Goal: Task Accomplishment & Management: Use online tool/utility

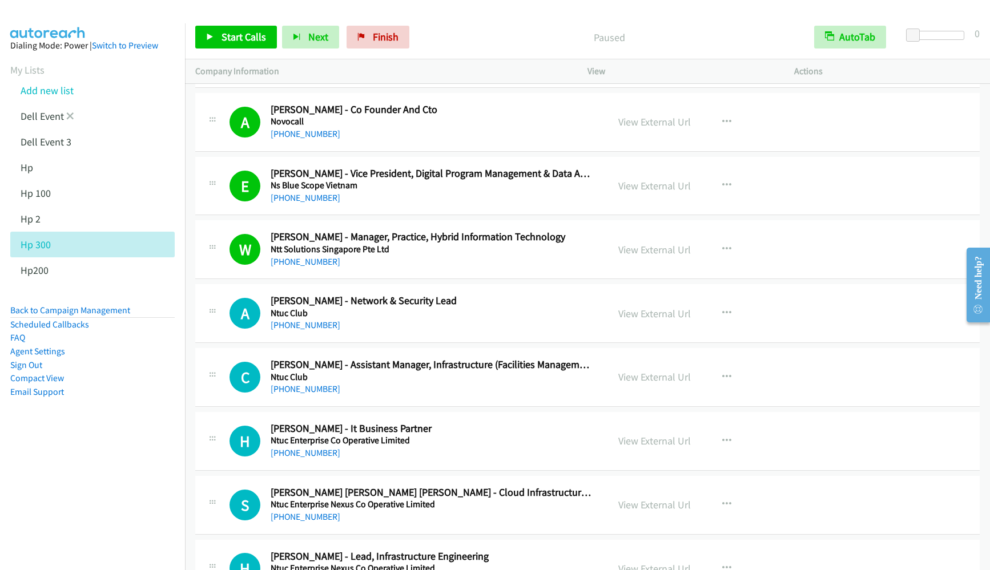
click at [71, 110] on link at bounding box center [70, 116] width 8 height 13
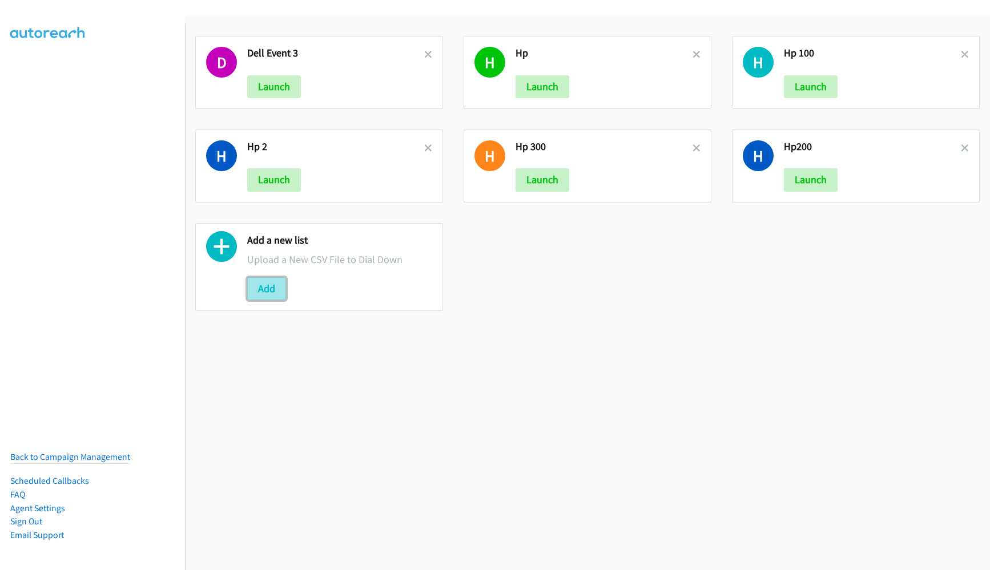
click at [262, 288] on button "Add" at bounding box center [266, 288] width 39 height 23
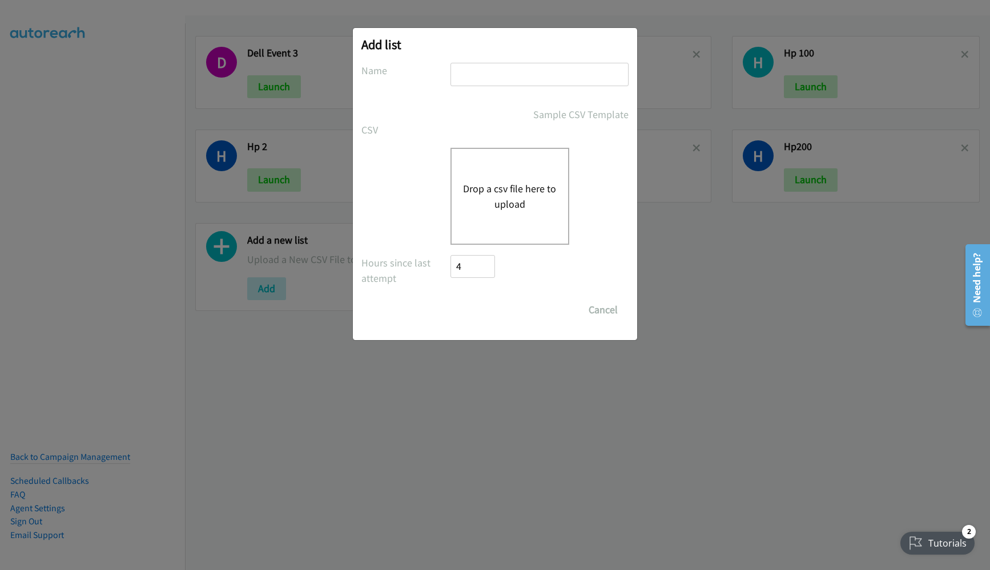
click at [539, 75] on input "text" at bounding box center [539, 74] width 178 height 23
type input "HP 400"
click at [689, 357] on div "Add list No phone fields were returned for that Report or List View Please uplo…" at bounding box center [495, 290] width 990 height 560
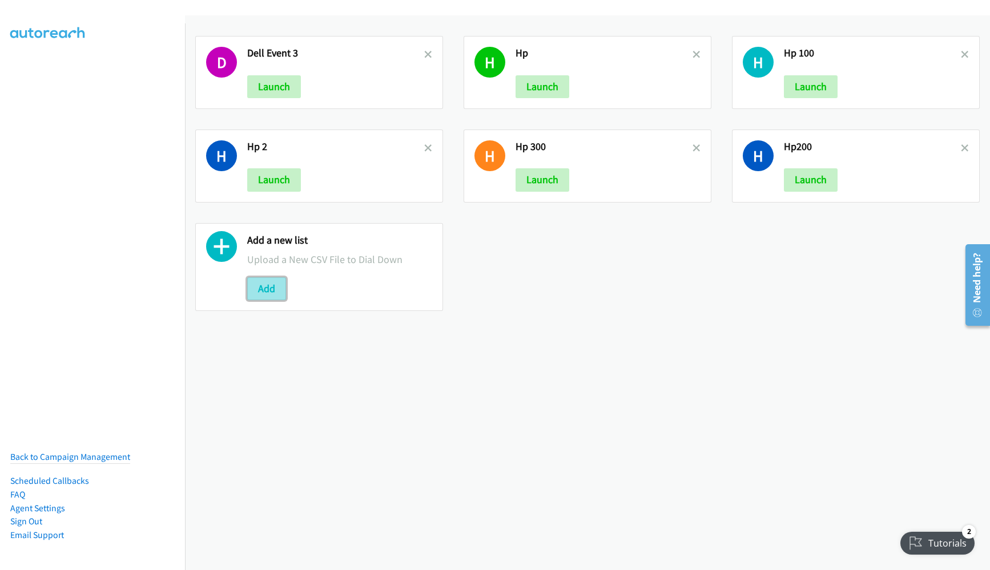
click at [267, 295] on button "Add" at bounding box center [266, 288] width 39 height 23
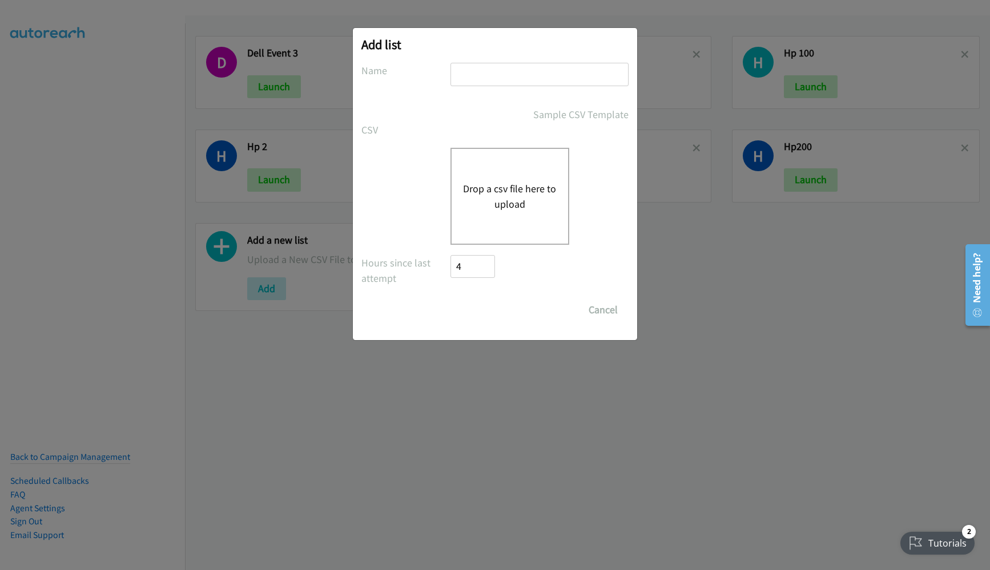
click at [490, 200] on button "Drop a csv file here to upload" at bounding box center [510, 196] width 94 height 31
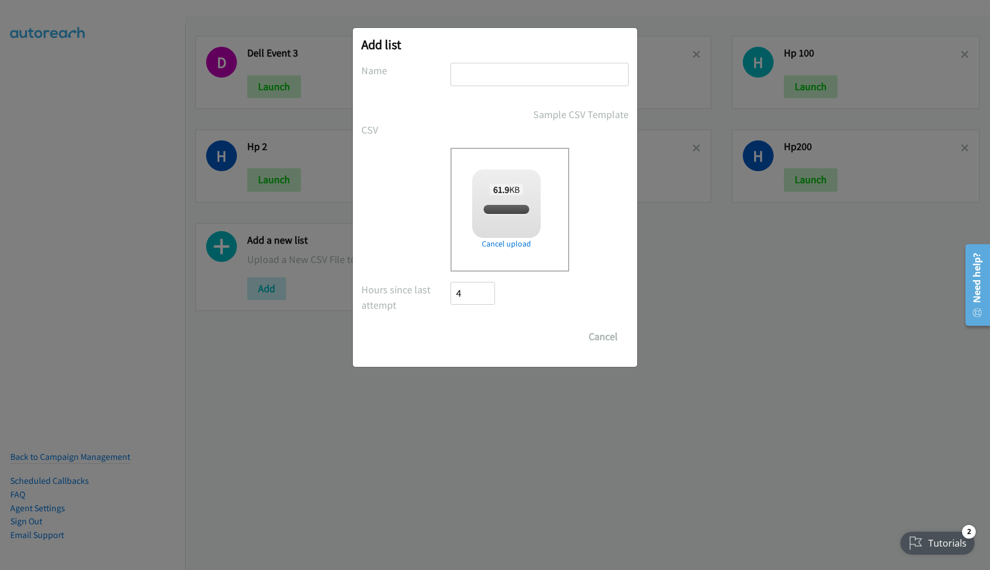
checkbox input "true"
click at [457, 72] on input "text" at bounding box center [539, 74] width 178 height 23
type input "HP400"
click at [486, 328] on input "Save List" at bounding box center [480, 336] width 60 height 23
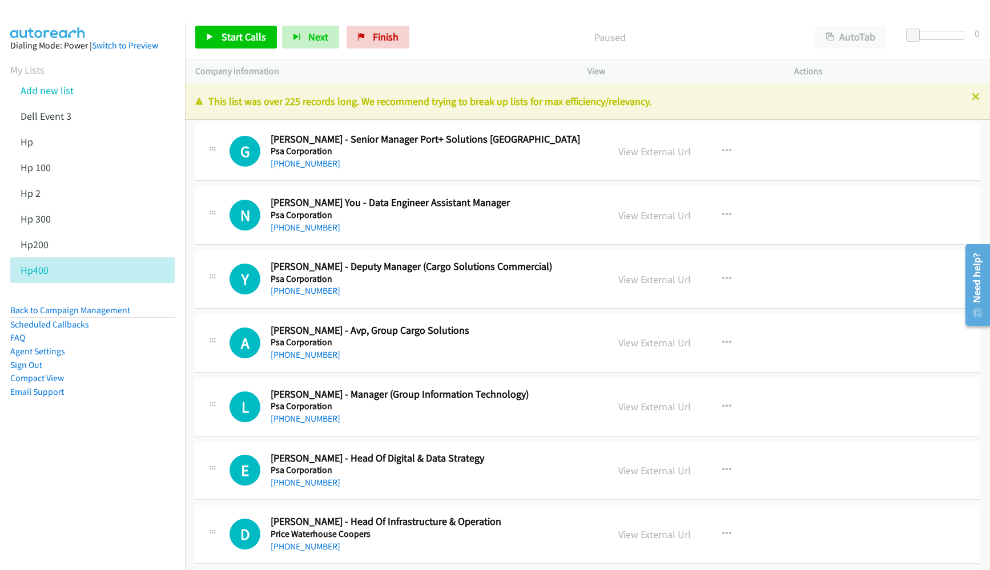
click at [110, 447] on aside "Dialing Mode: Power | Switch to Preview My Lists Add new list Dell Event 3 Hp H…" at bounding box center [92, 236] width 185 height 427
click at [104, 513] on nav "Dialing Mode: Power | Switch to Preview My Lists Add new list Dell Event 3 Hp H…" at bounding box center [92, 308] width 185 height 570
click at [846, 34] on button "AutoTab" at bounding box center [850, 37] width 71 height 23
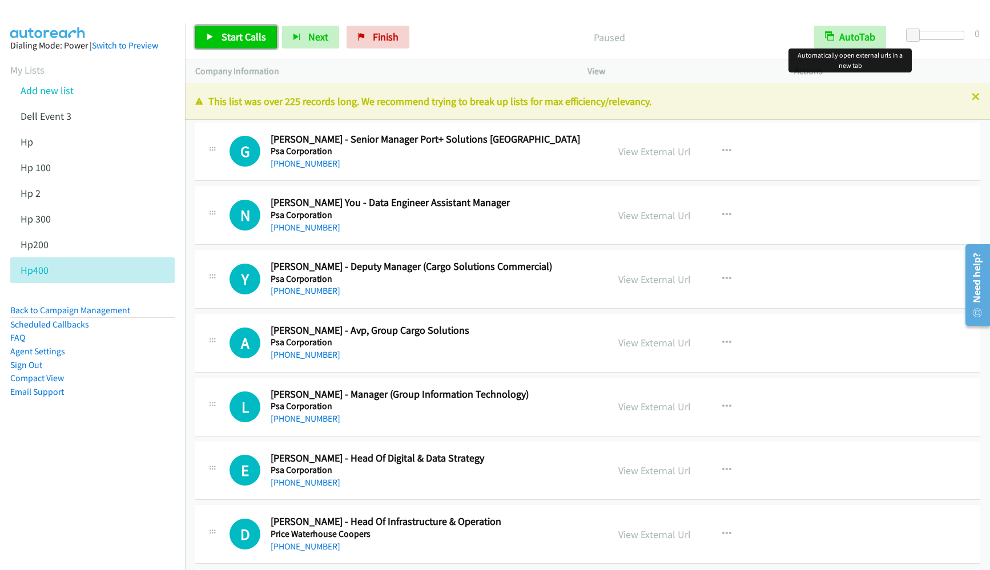
click at [229, 34] on span "Start Calls" at bounding box center [243, 36] width 45 height 13
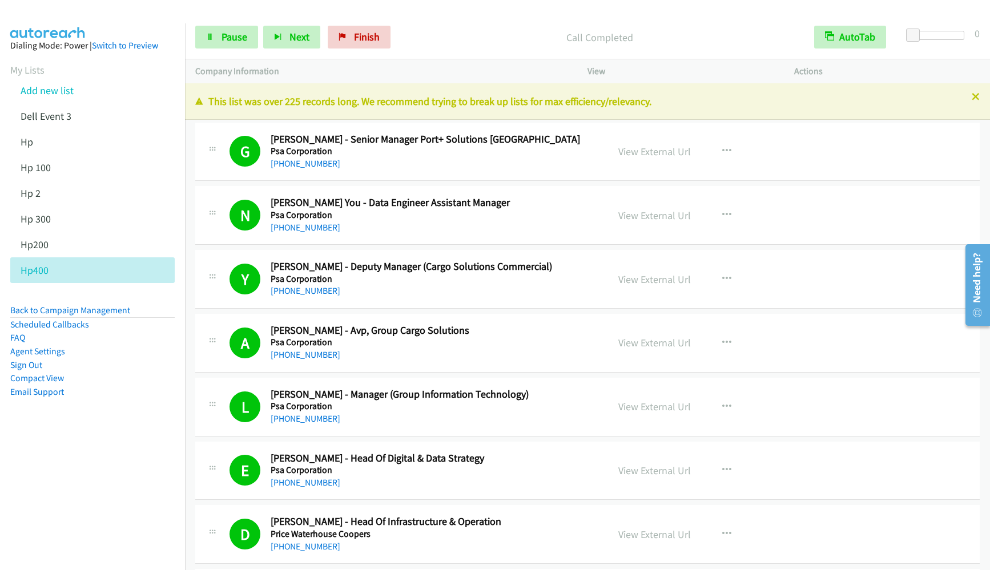
click at [105, 30] on aside "Dialing Mode: Power | Switch to Preview My Lists Add new list Dell Event 3 Hp H…" at bounding box center [92, 236] width 185 height 427
click at [123, 477] on nav "Dialing Mode: Power | Switch to Preview My Lists Add new list Dell Event 3 Hp H…" at bounding box center [92, 308] width 185 height 570
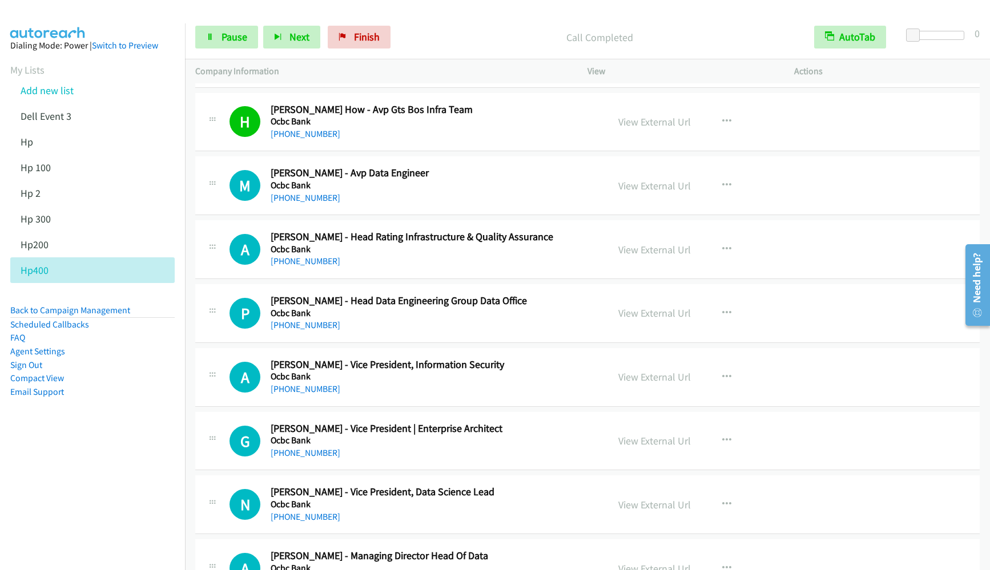
scroll to position [1455, 0]
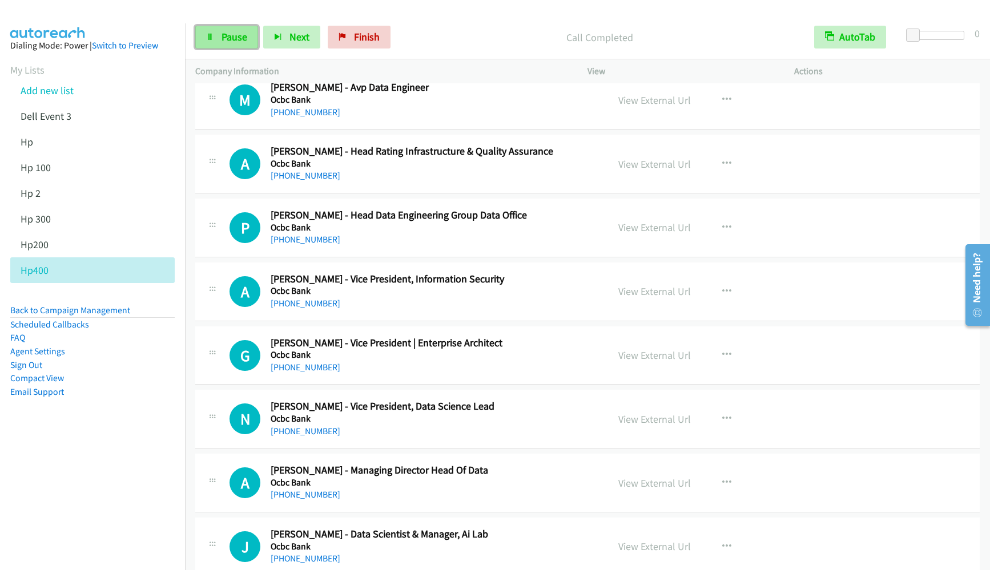
click at [233, 31] on span "Pause" at bounding box center [234, 36] width 26 height 13
click at [233, 31] on span "Start Calls" at bounding box center [243, 36] width 45 height 13
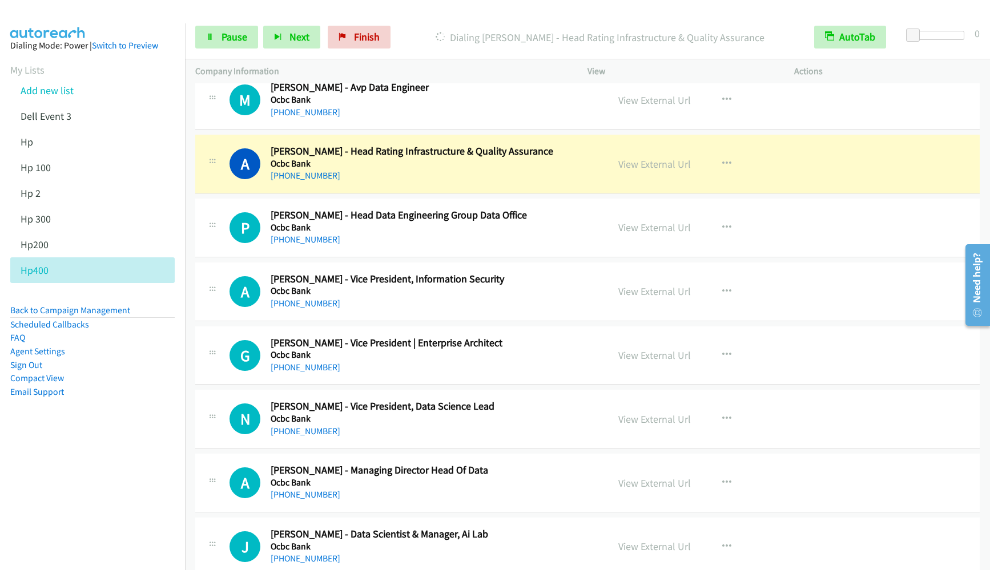
click at [129, 404] on aside "Dialing Mode: Power | Switch to Preview My Lists Add new list Dell Event 3 Hp H…" at bounding box center [92, 236] width 185 height 427
drag, startPoint x: 71, startPoint y: 471, endPoint x: 80, endPoint y: 465, distance: 11.0
click at [71, 471] on nav "Dialing Mode: Power | Switch to Preview My Lists Add new list Dell Event 3 Hp H…" at bounding box center [92, 308] width 185 height 570
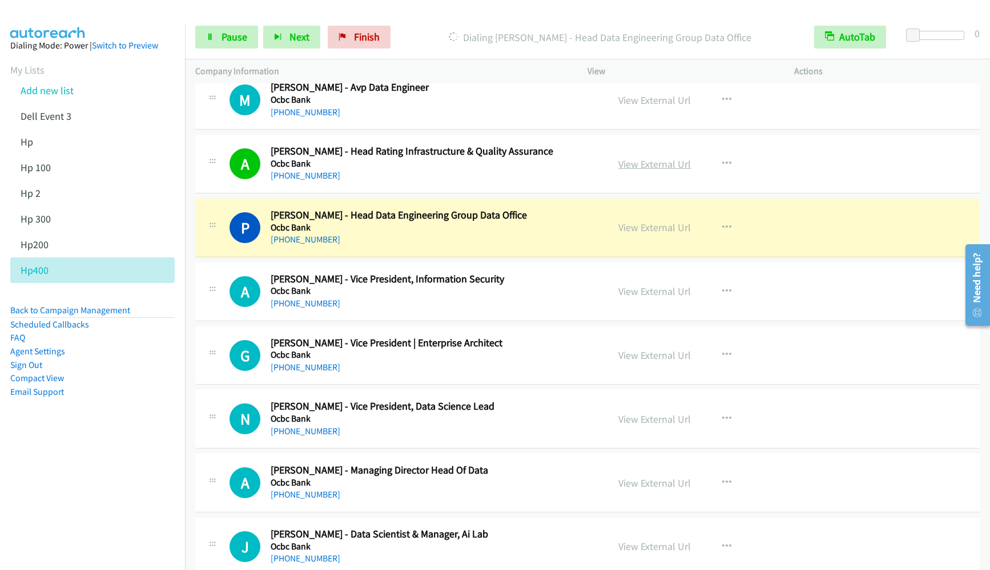
click at [641, 163] on link "View External Url" at bounding box center [654, 164] width 72 height 13
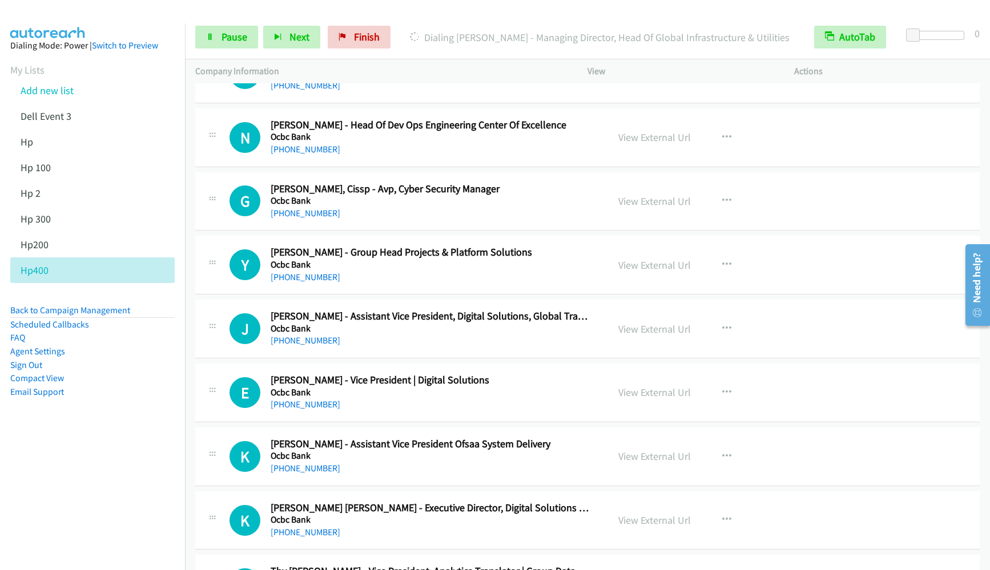
scroll to position [2140, 0]
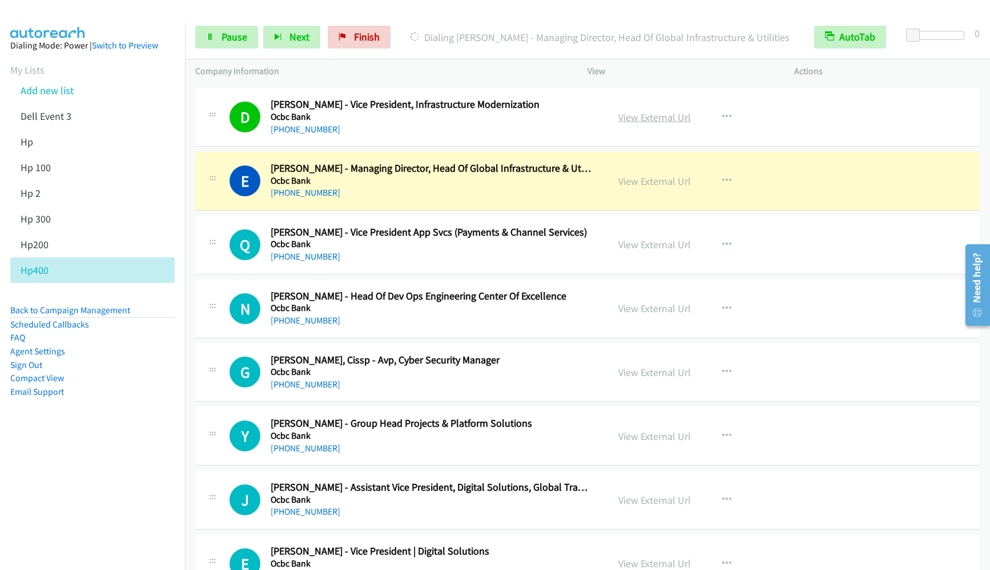
click at [634, 112] on link "View External Url" at bounding box center [654, 117] width 72 height 13
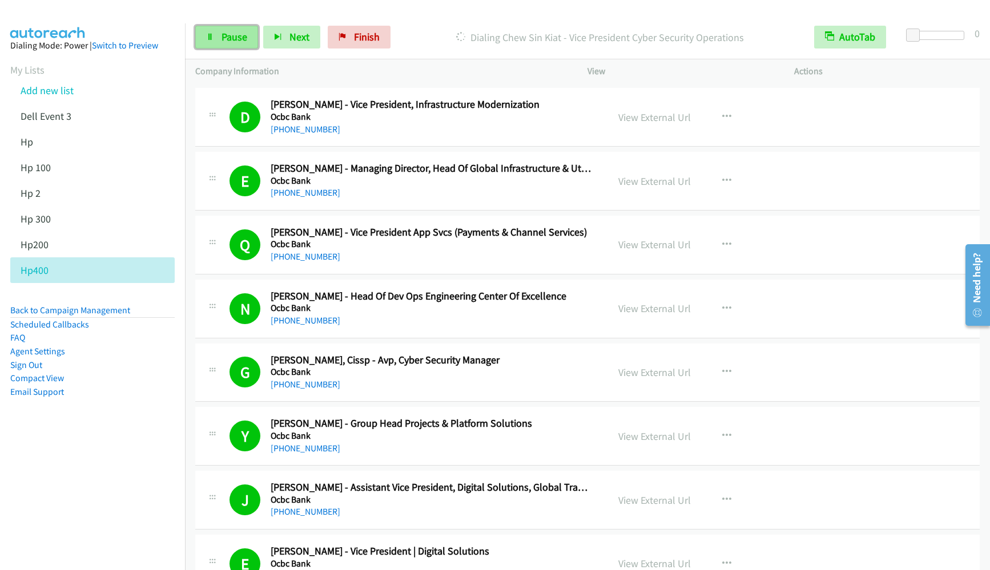
click at [229, 38] on span "Pause" at bounding box center [234, 36] width 26 height 13
click at [52, 500] on nav "Dialing Mode: Power | Switch to Preview My Lists Add new list Dell Event 3 Hp H…" at bounding box center [92, 308] width 185 height 570
click at [83, 309] on link "Back to Campaign Management" at bounding box center [70, 310] width 120 height 11
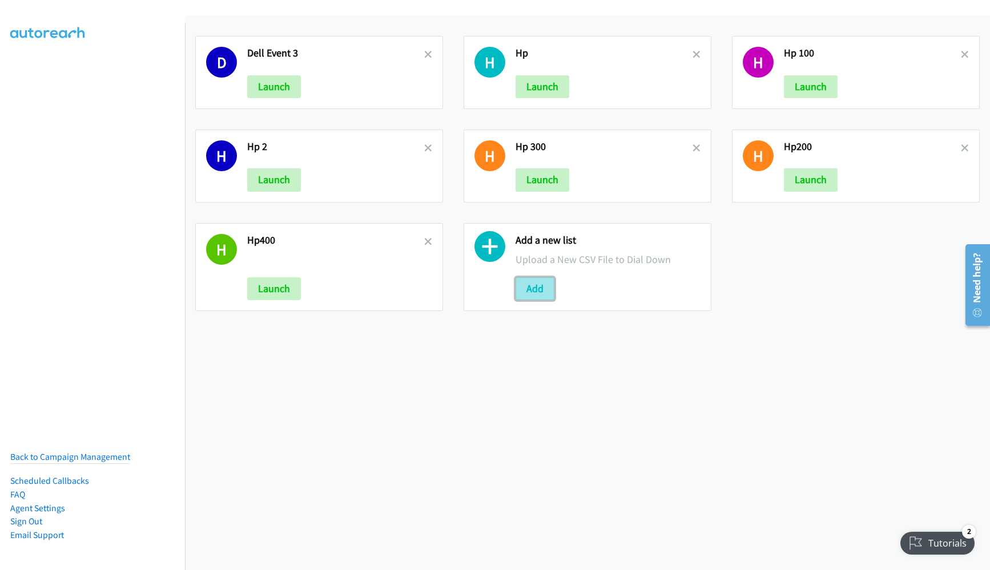
click at [532, 292] on button "Add" at bounding box center [534, 288] width 39 height 23
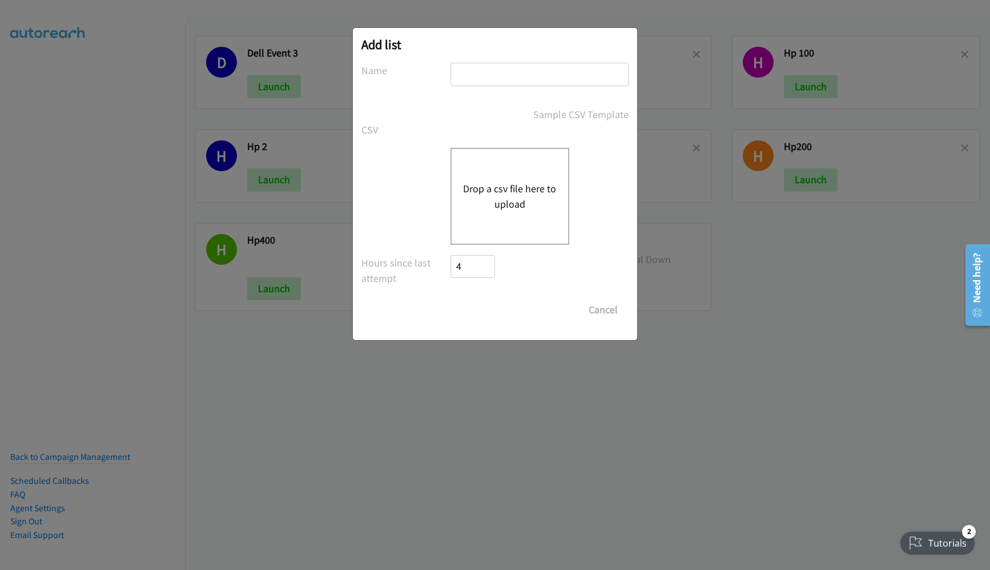
click at [493, 70] on input "text" at bounding box center [539, 74] width 178 height 23
type input "Zoom 100"
click at [520, 193] on button "Drop a csv file here to upload" at bounding box center [510, 196] width 94 height 31
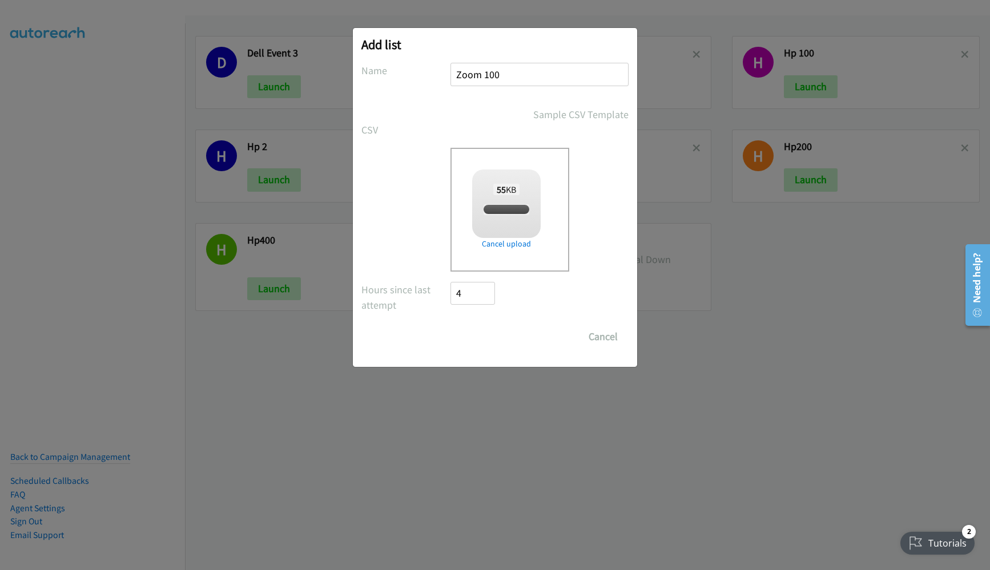
checkbox input "true"
click at [482, 329] on input "Save List" at bounding box center [480, 336] width 60 height 23
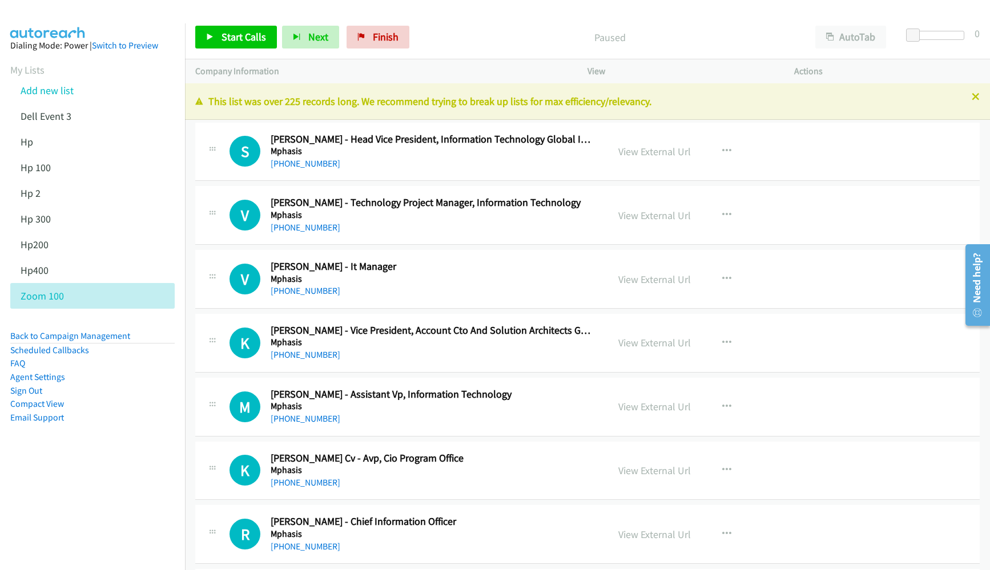
drag, startPoint x: 33, startPoint y: 495, endPoint x: 143, endPoint y: 405, distance: 142.0
click at [33, 495] on nav "Dialing Mode: Power | Switch to Preview My Lists Add new list Dell Event 3 Hp H…" at bounding box center [92, 308] width 185 height 570
click at [14, 487] on nav "Dialing Mode: Power | Switch to Preview My Lists Add new list Dell Event 3 Hp H…" at bounding box center [92, 308] width 185 height 570
click at [857, 28] on button "AutoTab" at bounding box center [850, 37] width 71 height 23
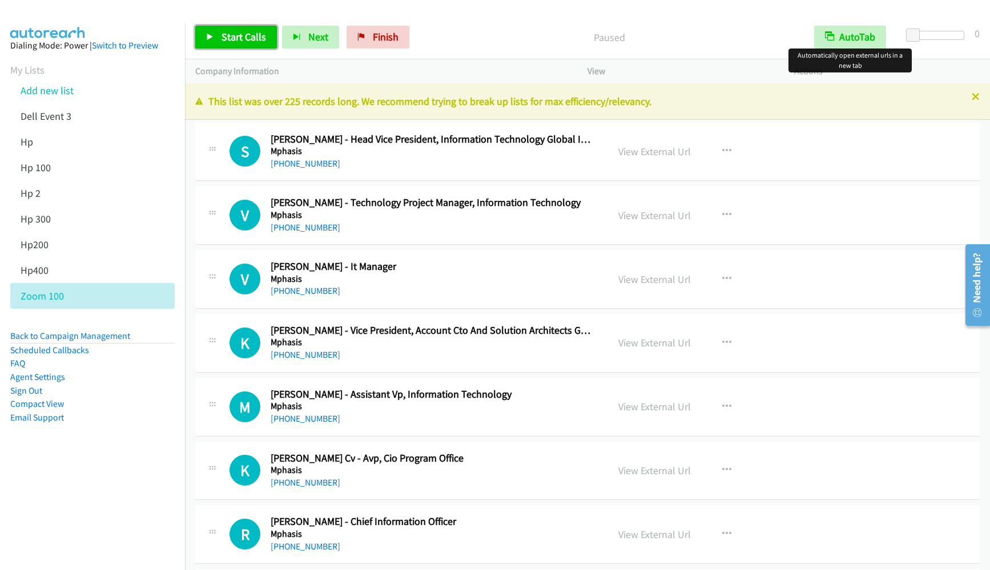
click at [256, 33] on span "Start Calls" at bounding box center [243, 36] width 45 height 13
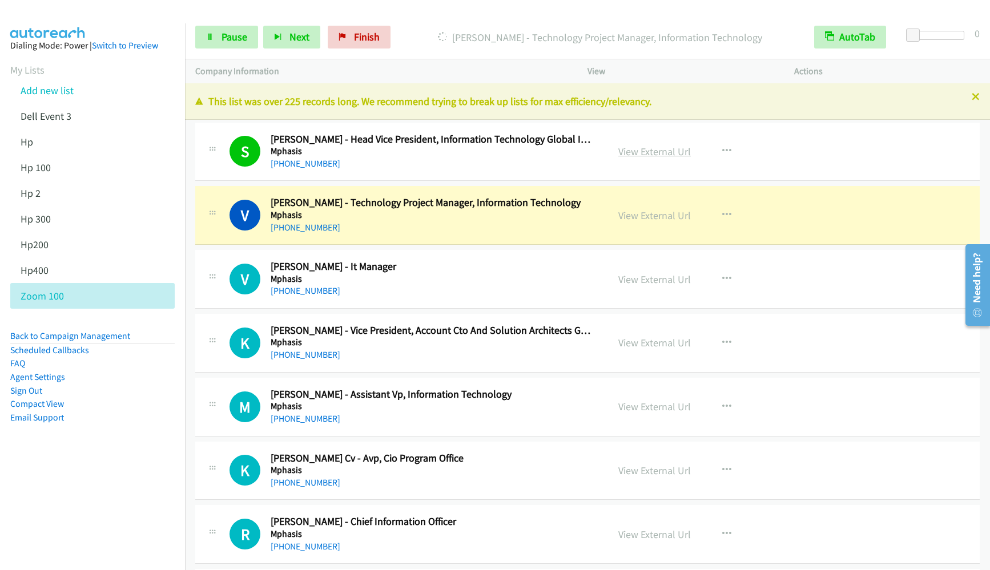
click at [632, 145] on link "View External Url" at bounding box center [654, 151] width 72 height 13
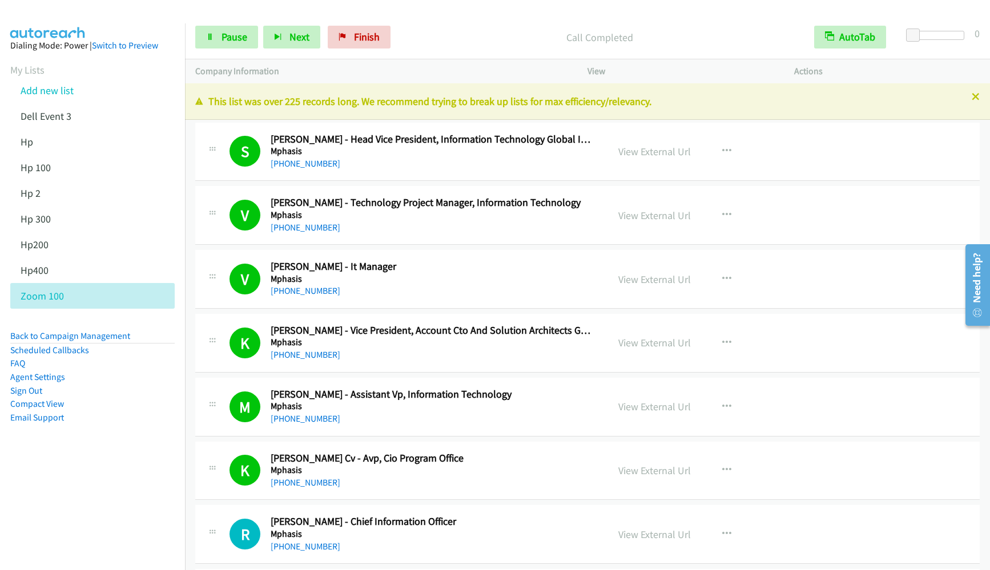
click at [111, 503] on nav "Dialing Mode: Power | Switch to Preview My Lists Add new list Dell Event 3 Hp H…" at bounding box center [92, 308] width 185 height 570
click at [238, 50] on div "Start Calls Pause Next Finish Dialing Nandkishor Dhomne - Cio, Manipal Health E…" at bounding box center [587, 37] width 805 height 44
click at [231, 41] on span "Pause" at bounding box center [234, 36] width 26 height 13
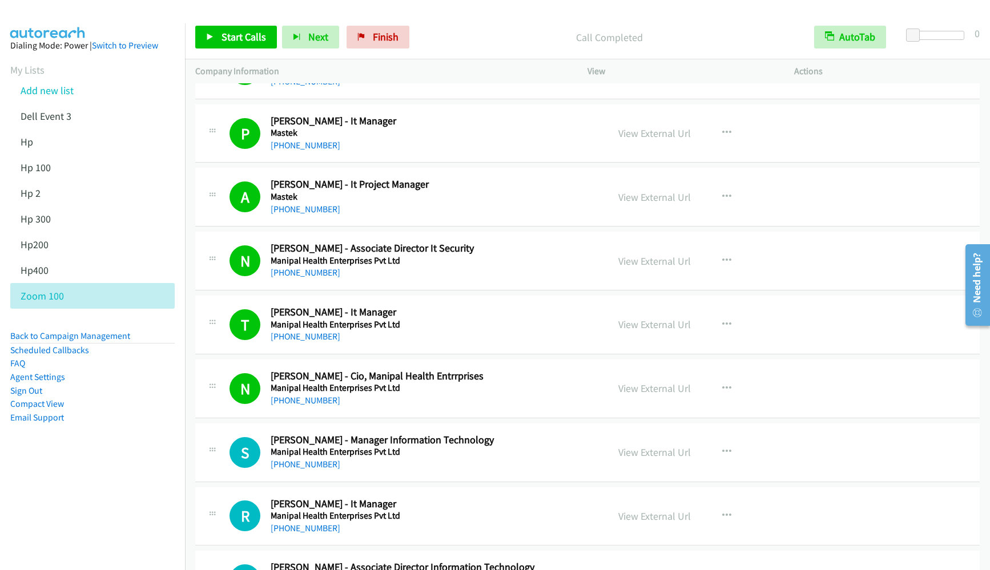
scroll to position [1798, 0]
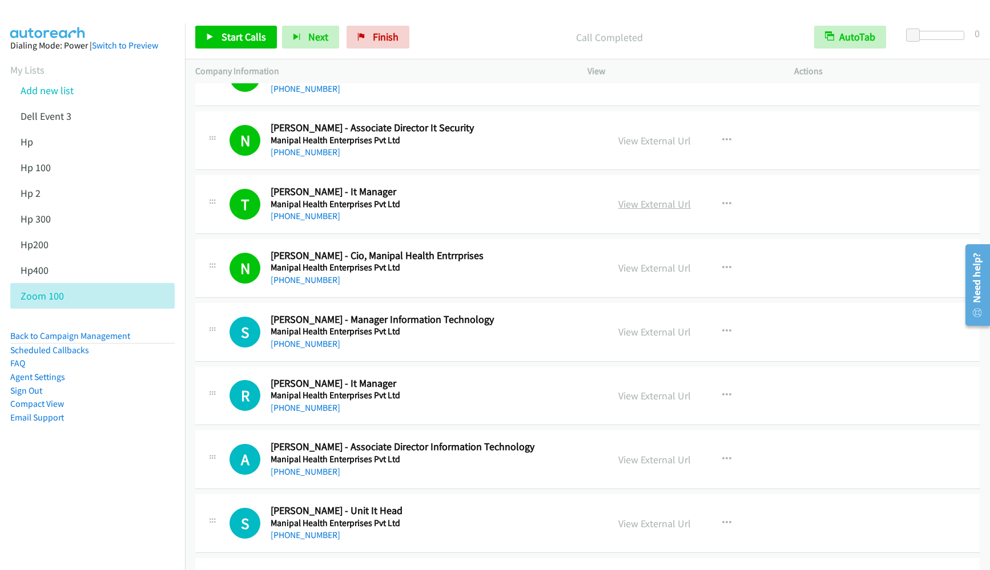
click at [668, 203] on link "View External Url" at bounding box center [654, 203] width 72 height 13
click at [219, 44] on link "Start Calls" at bounding box center [236, 37] width 82 height 23
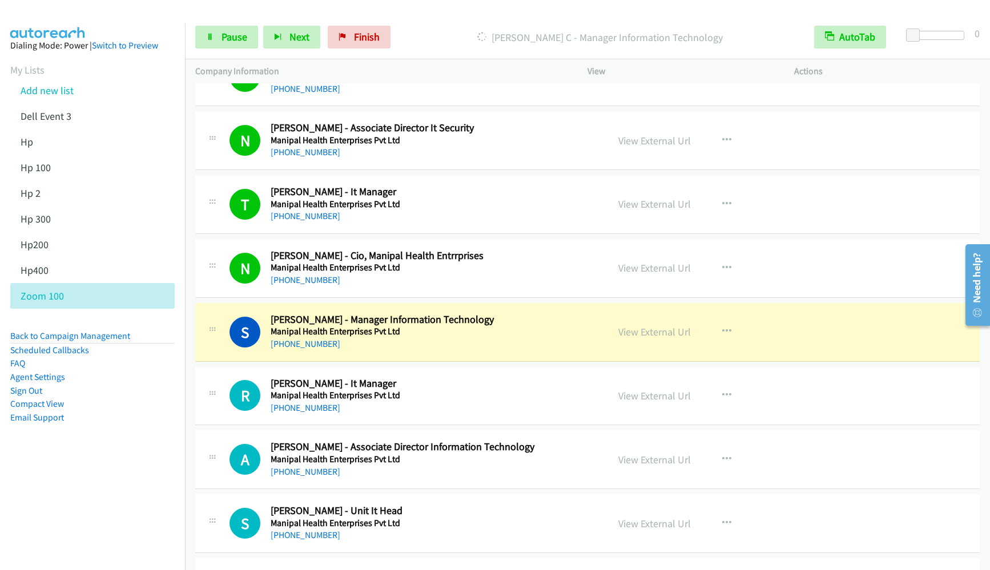
click at [119, 486] on nav "Dialing Mode: Power | Switch to Preview My Lists Add new list Dell Event 3 Hp H…" at bounding box center [92, 308] width 185 height 570
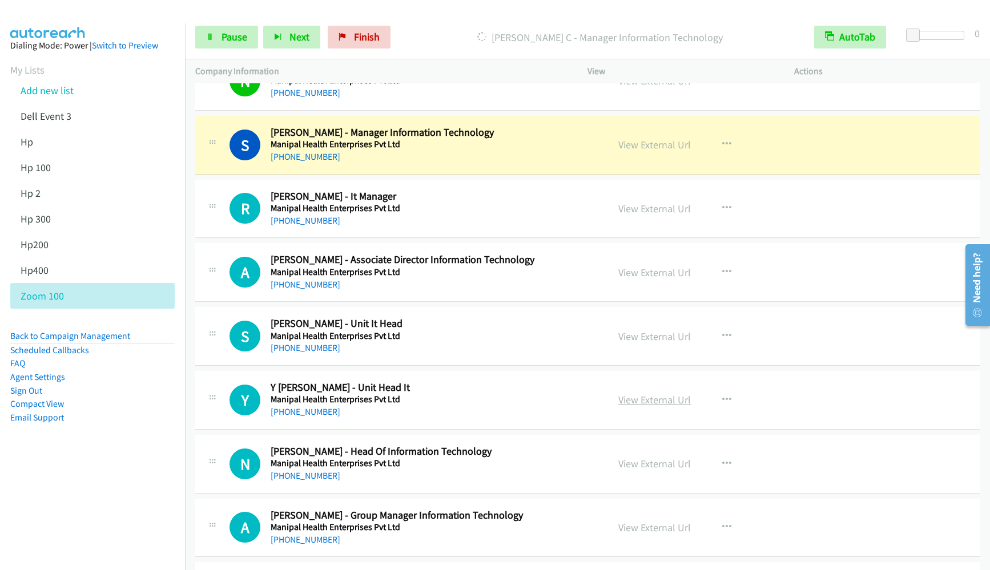
scroll to position [1969, 0]
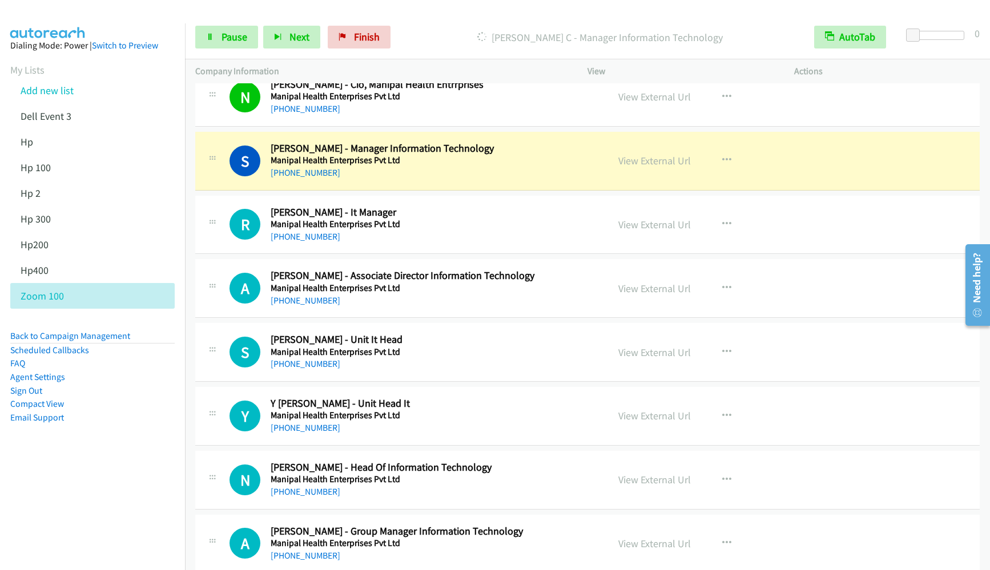
click at [148, 457] on aside "Dialing Mode: Power | Switch to Preview My Lists Add new list Dell Event 3 Hp H…" at bounding box center [92, 249] width 185 height 453
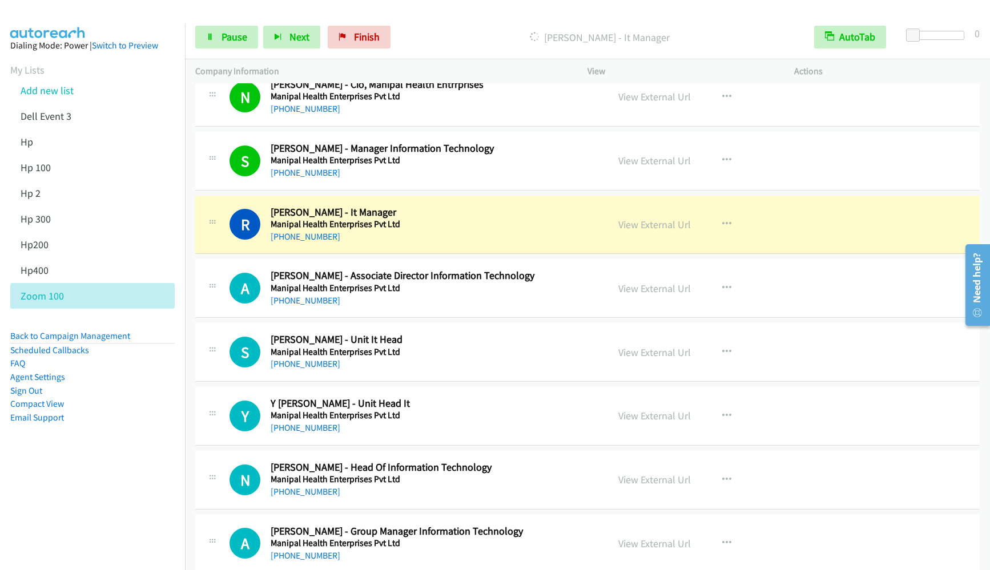
click at [67, 485] on nav "Dialing Mode: Power | Switch to Preview My Lists Add new list Dell Event 3 Hp H…" at bounding box center [92, 308] width 185 height 570
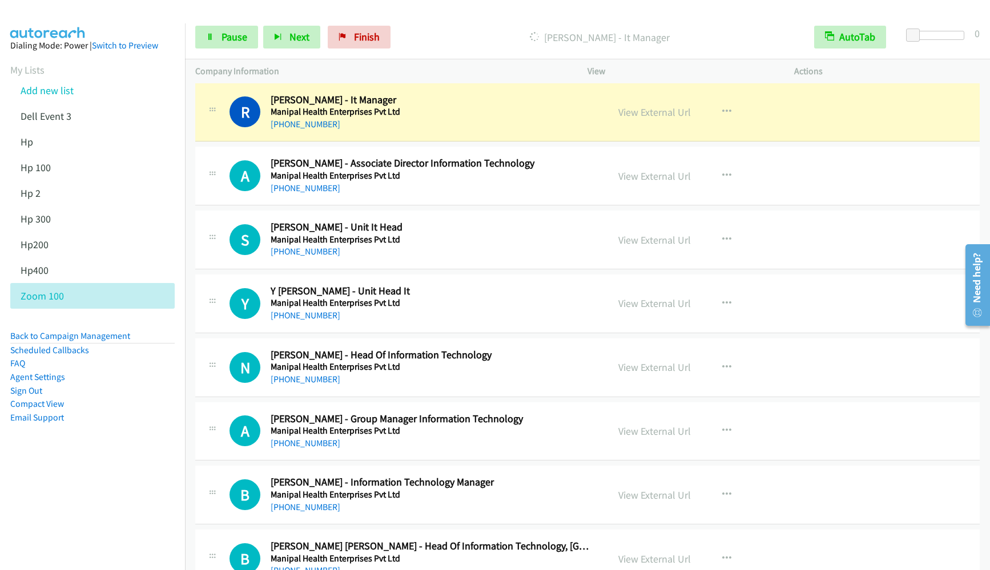
scroll to position [2055, 0]
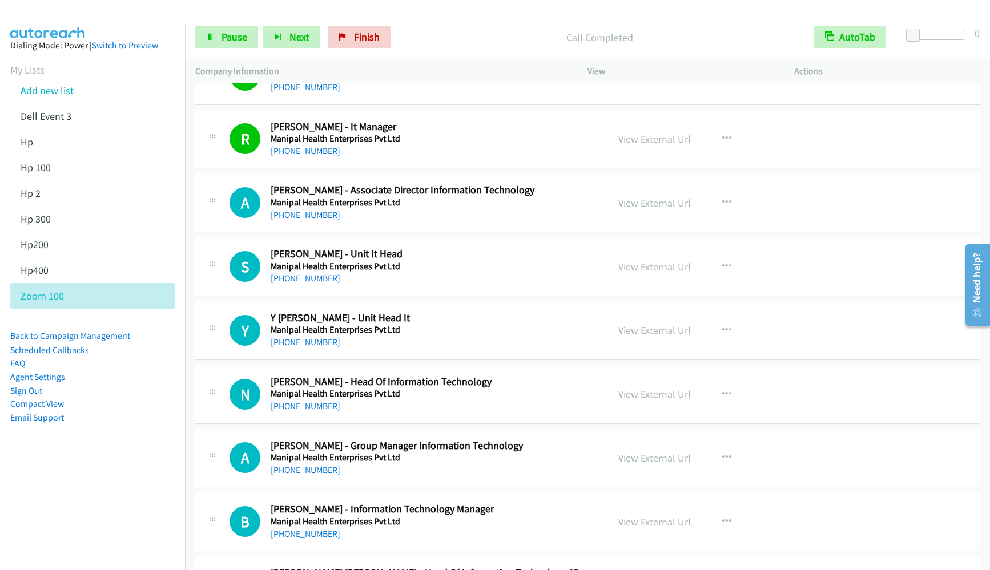
click at [111, 463] on aside "Dialing Mode: Power | Switch to Preview My Lists Add new list Dell Event 3 Hp H…" at bounding box center [92, 249] width 185 height 453
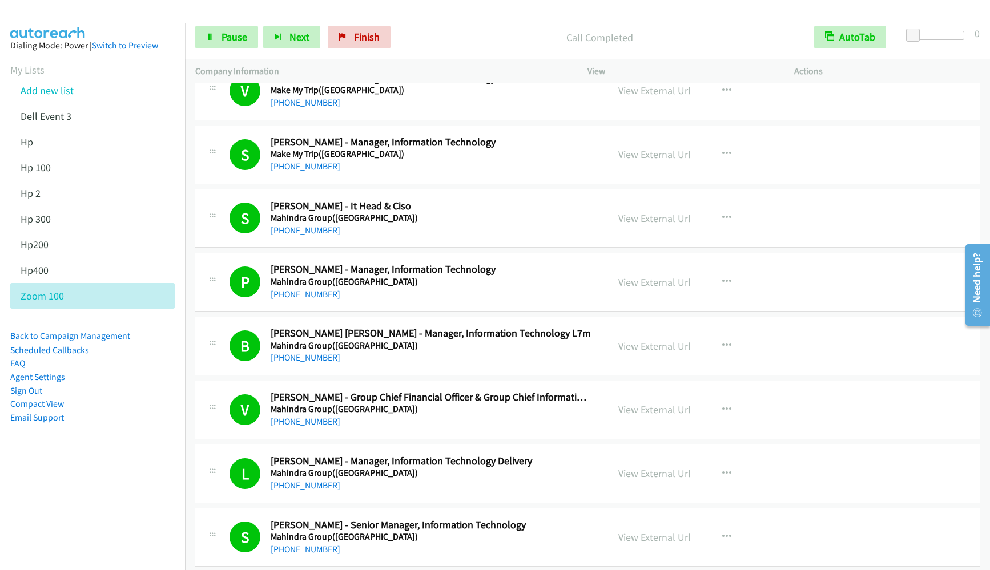
scroll to position [3339, 0]
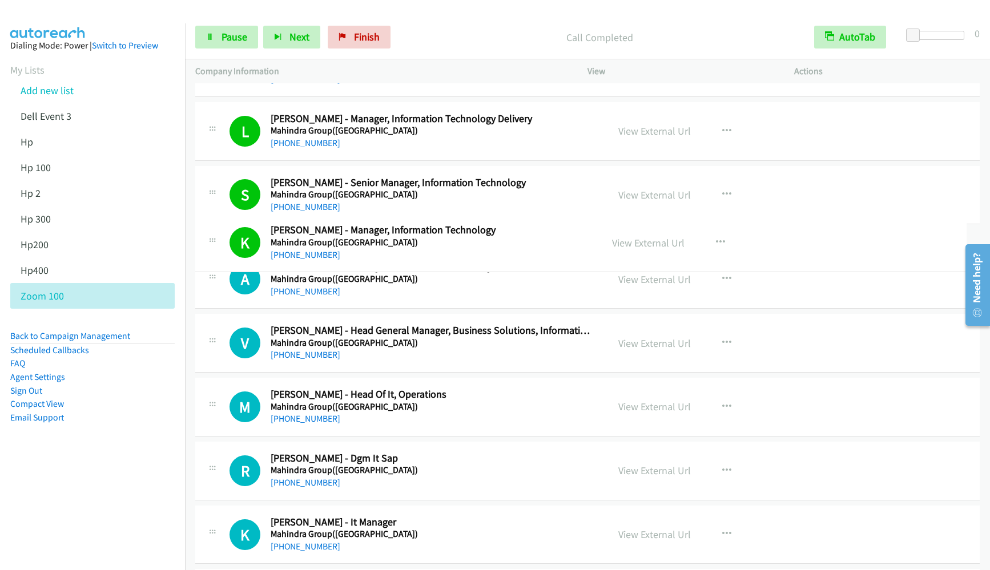
drag, startPoint x: 270, startPoint y: 249, endPoint x: 452, endPoint y: 233, distance: 182.8
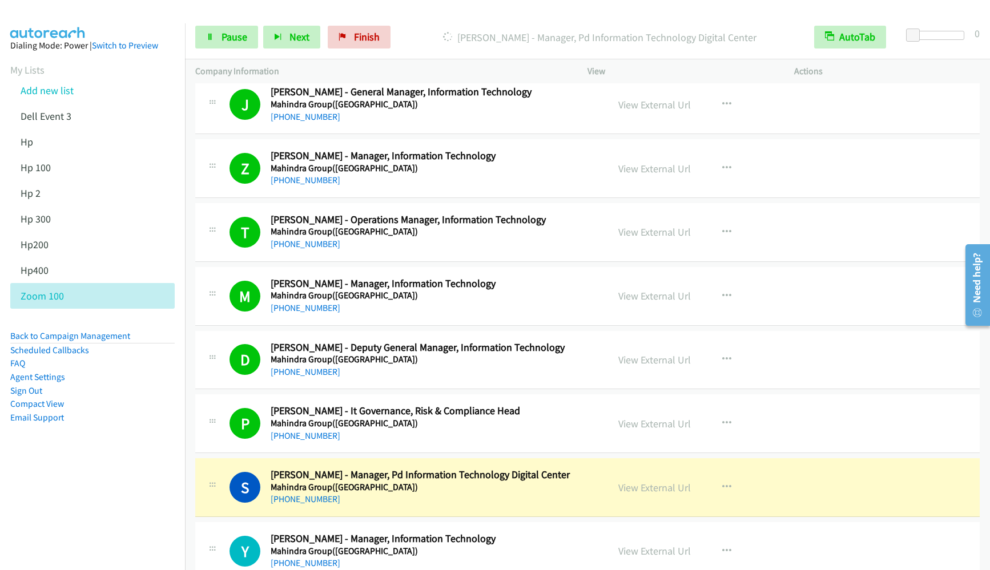
scroll to position [4366, 0]
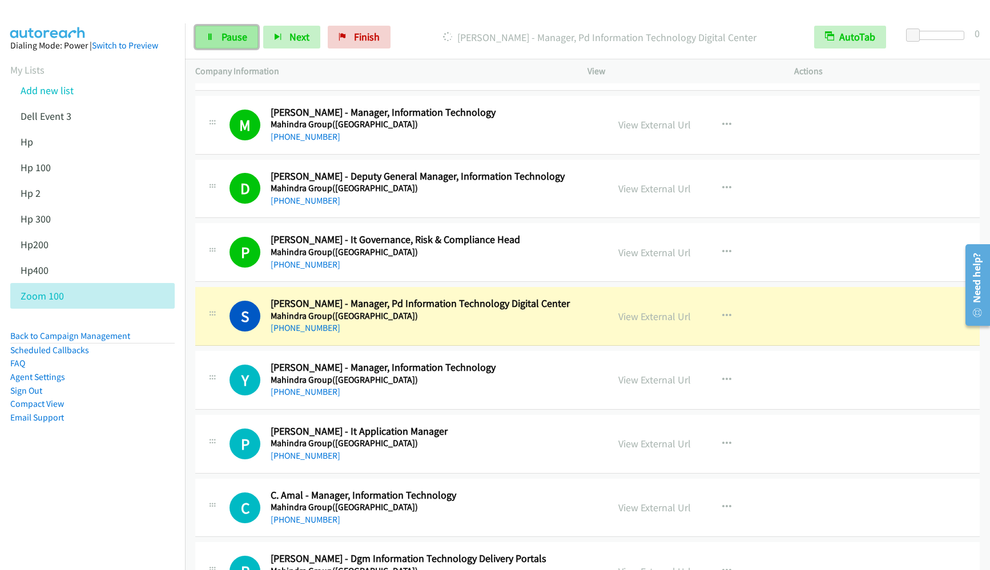
click at [235, 29] on link "Pause" at bounding box center [226, 37] width 63 height 23
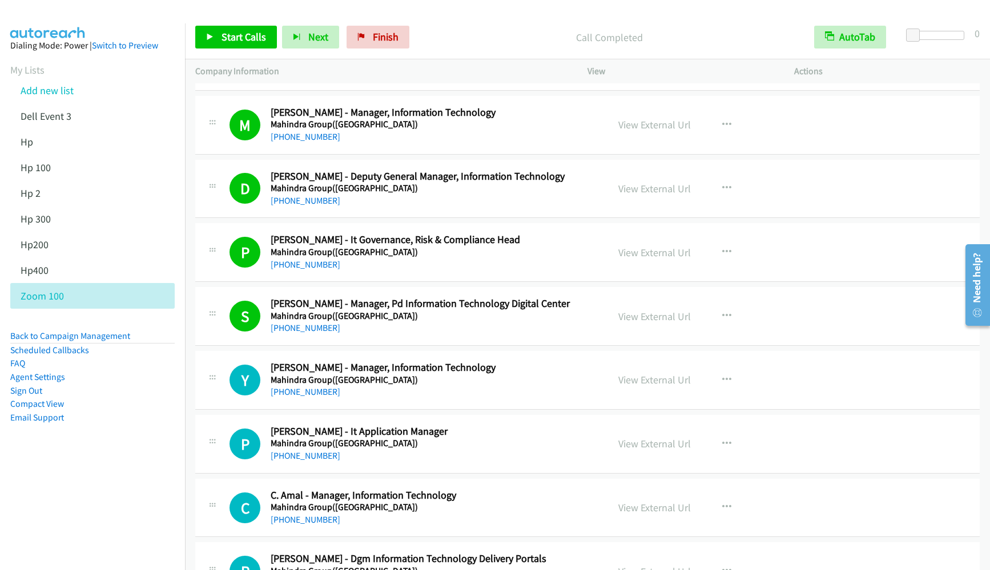
click at [626, 245] on div "View External Url" at bounding box center [654, 252] width 72 height 15
click at [627, 246] on link "View External Url" at bounding box center [654, 252] width 72 height 13
click at [228, 37] on span "Start Calls" at bounding box center [243, 36] width 45 height 13
click at [47, 505] on nav "Dialing Mode: Power | Switch to Preview My Lists Add new list Dell Event 3 Hp H…" at bounding box center [92, 308] width 185 height 570
click at [658, 317] on link "View External Url" at bounding box center [654, 316] width 72 height 13
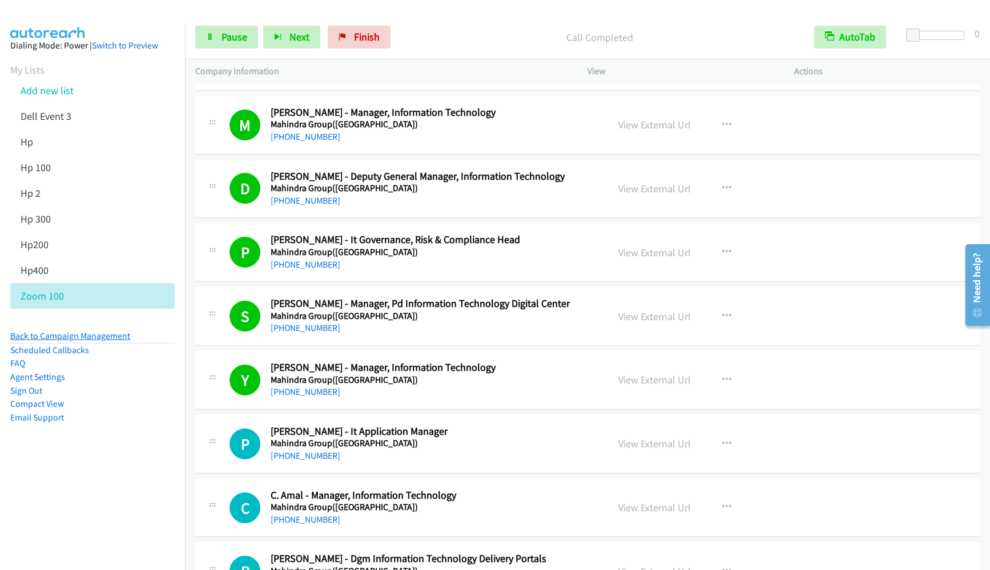
click at [72, 333] on link "Back to Campaign Management" at bounding box center [70, 335] width 120 height 11
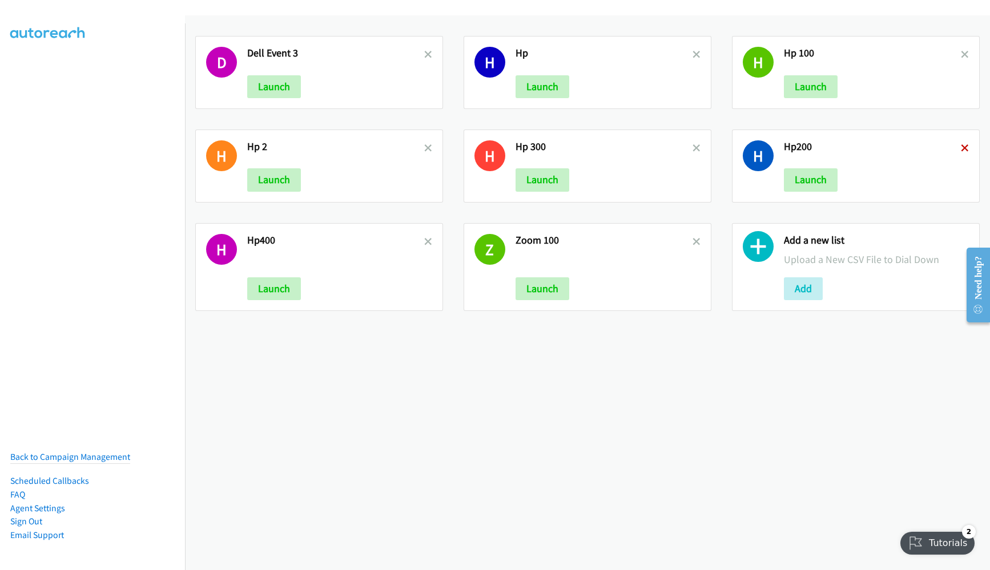
click at [961, 146] on icon at bounding box center [965, 149] width 8 height 8
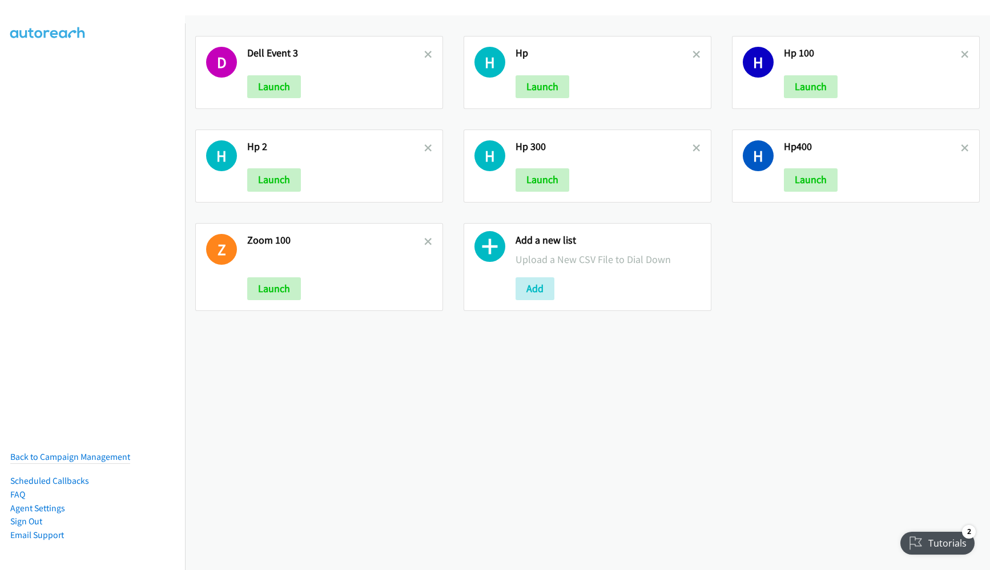
click at [961, 142] on link at bounding box center [965, 148] width 8 height 13
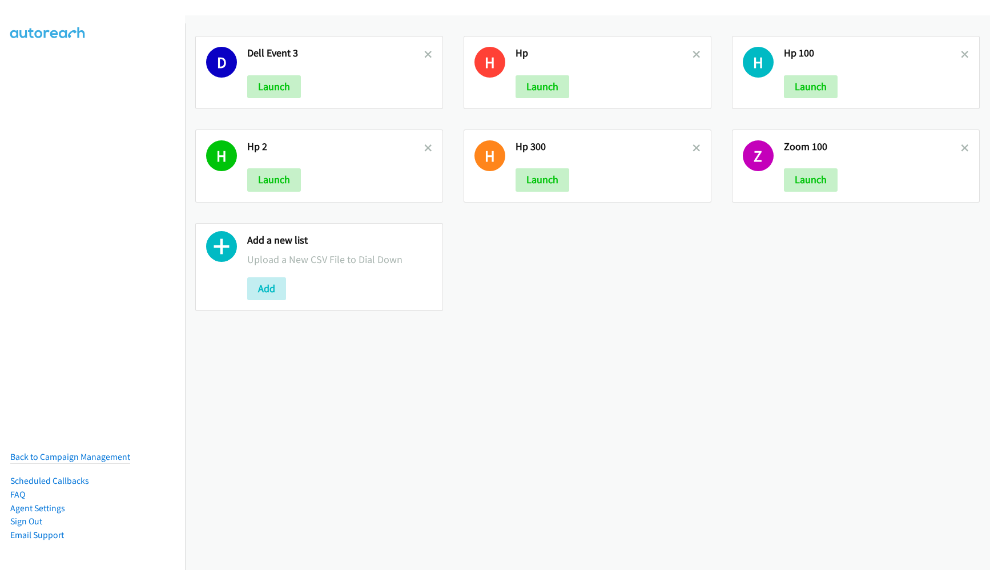
click at [961, 145] on icon at bounding box center [965, 149] width 8 height 8
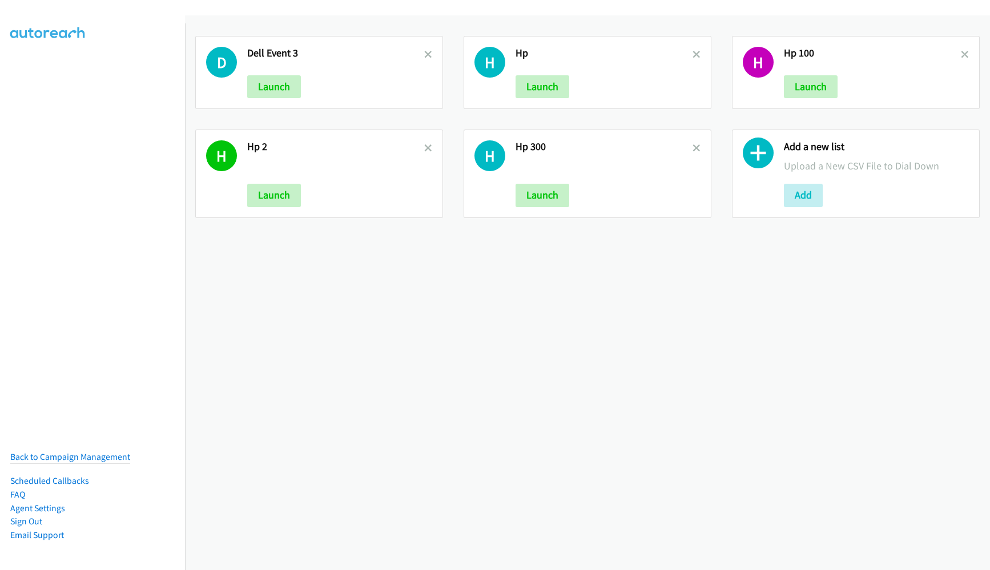
click at [961, 54] on icon at bounding box center [965, 55] width 8 height 8
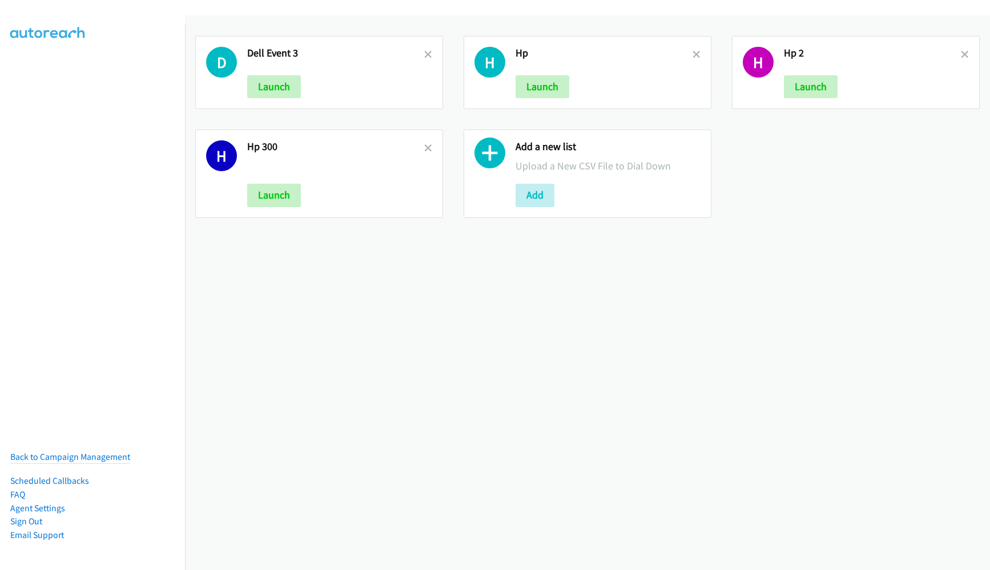
click at [692, 58] on div "H Hp Launch" at bounding box center [587, 72] width 248 height 73
click at [692, 54] on icon at bounding box center [696, 55] width 8 height 8
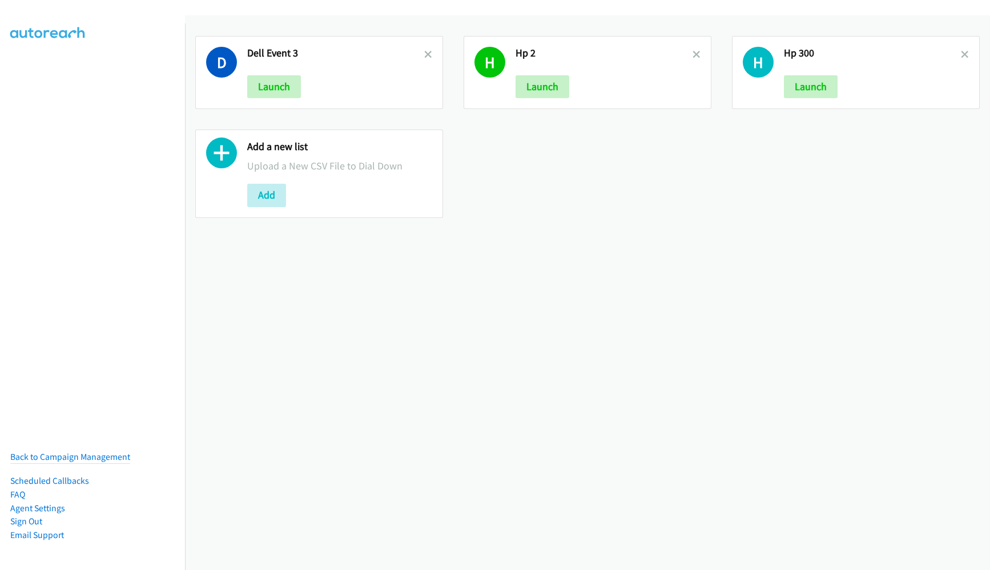
click at [424, 54] on icon at bounding box center [428, 55] width 8 height 8
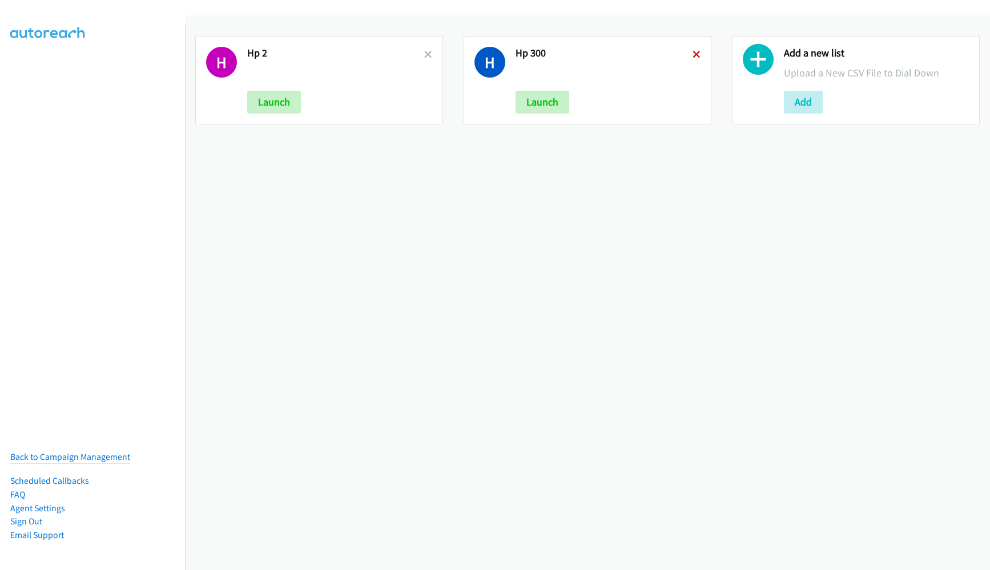
click at [692, 55] on icon at bounding box center [696, 55] width 8 height 8
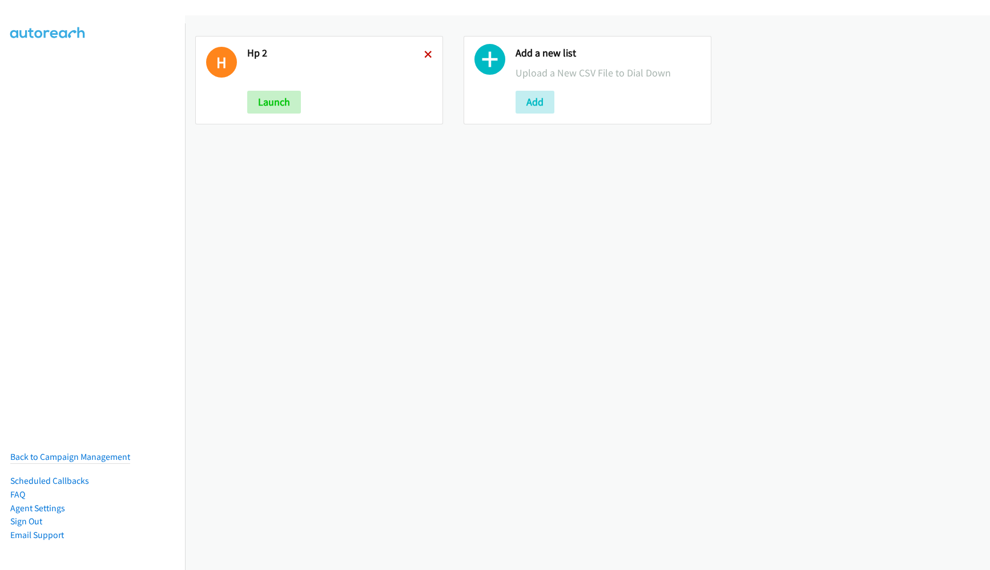
click at [426, 56] on icon at bounding box center [428, 55] width 8 height 8
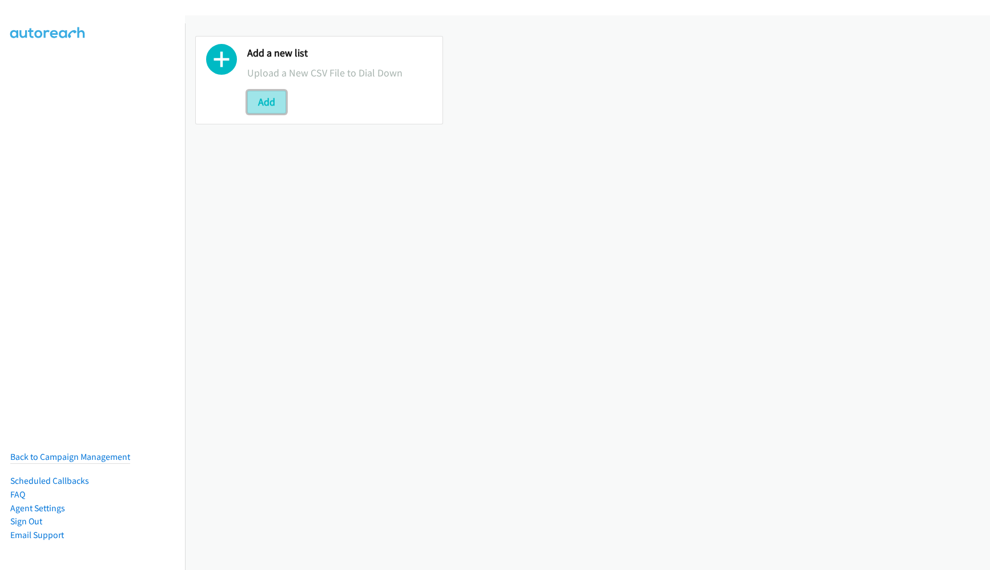
click at [268, 97] on button "Add" at bounding box center [266, 102] width 39 height 23
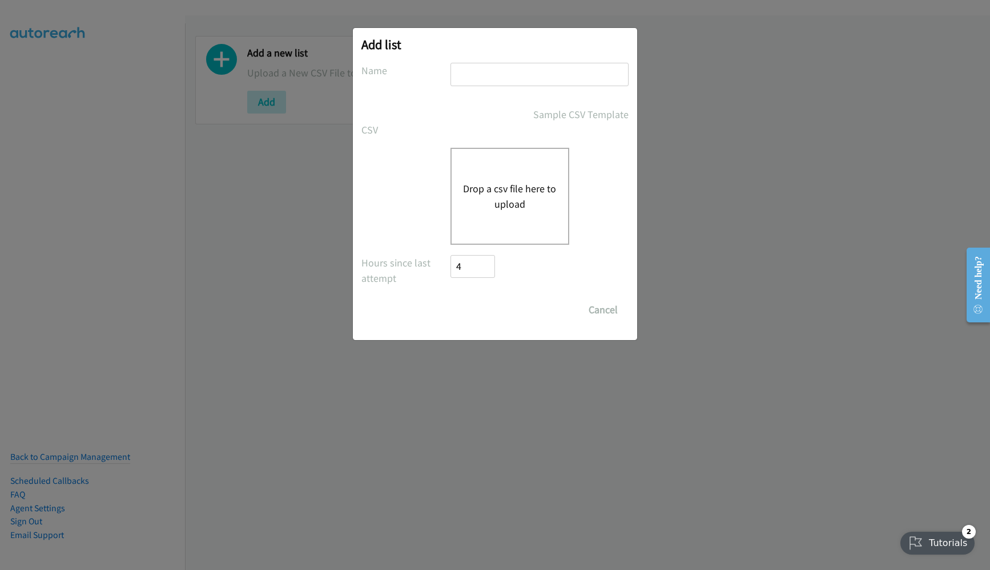
click at [486, 80] on input "text" at bounding box center [539, 74] width 178 height 23
type input "[DATE]"
click at [490, 162] on div "Drop a csv file here to upload" at bounding box center [509, 196] width 119 height 97
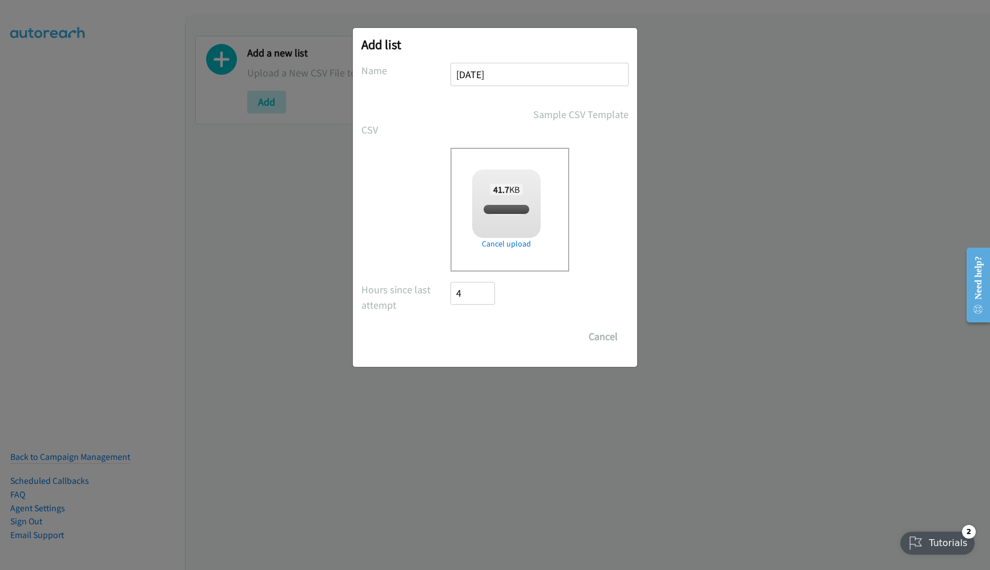
checkbox input "true"
click at [471, 336] on input "Save List" at bounding box center [480, 336] width 60 height 23
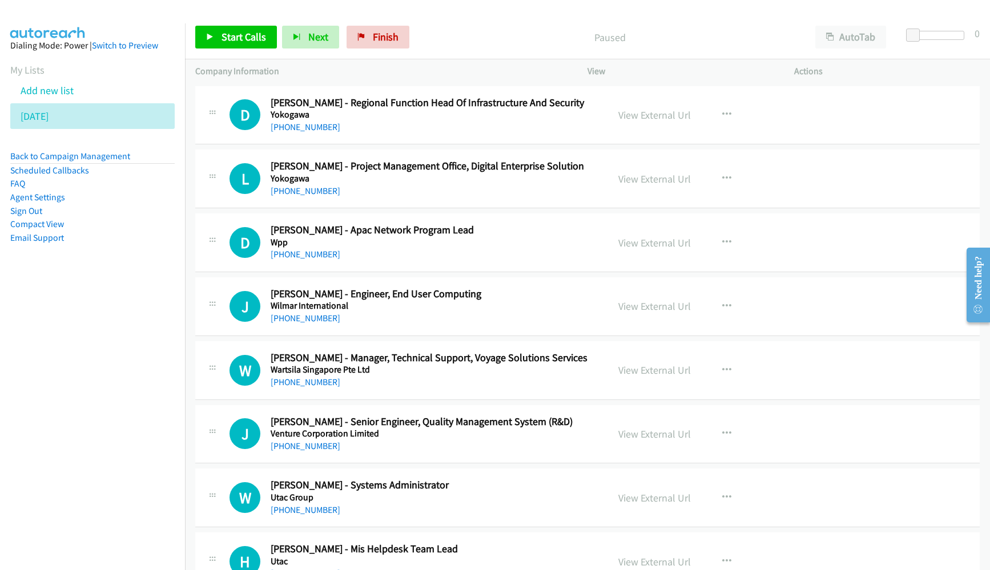
drag, startPoint x: 28, startPoint y: 361, endPoint x: 153, endPoint y: 182, distance: 218.5
click at [28, 361] on nav "Dialing Mode: Power | Switch to Preview My Lists Add new list [DATE] Back to Ca…" at bounding box center [92, 308] width 185 height 570
click at [233, 32] on span "Start Calls" at bounding box center [243, 36] width 45 height 13
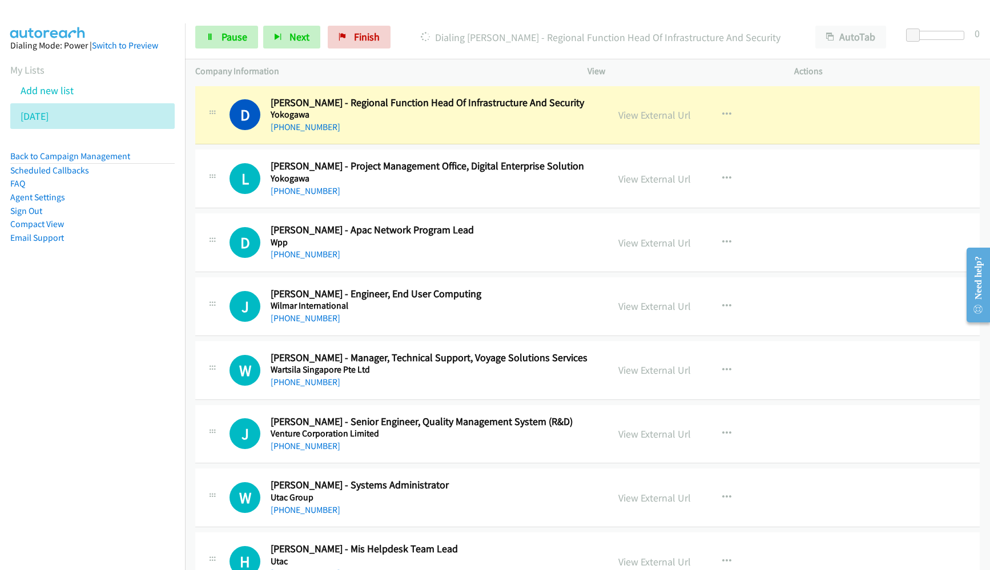
click at [104, 392] on nav "Dialing Mode: Power | Switch to Preview My Lists Add new list [DATE] Back to Ca…" at bounding box center [92, 308] width 185 height 570
click at [870, 46] on button "AutoTab" at bounding box center [850, 37] width 71 height 23
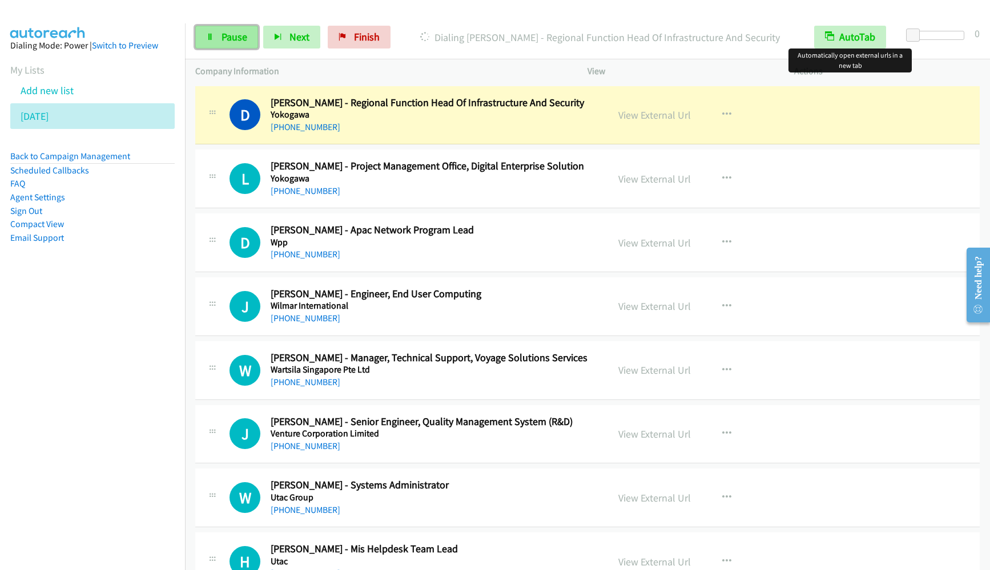
click at [228, 44] on link "Pause" at bounding box center [226, 37] width 63 height 23
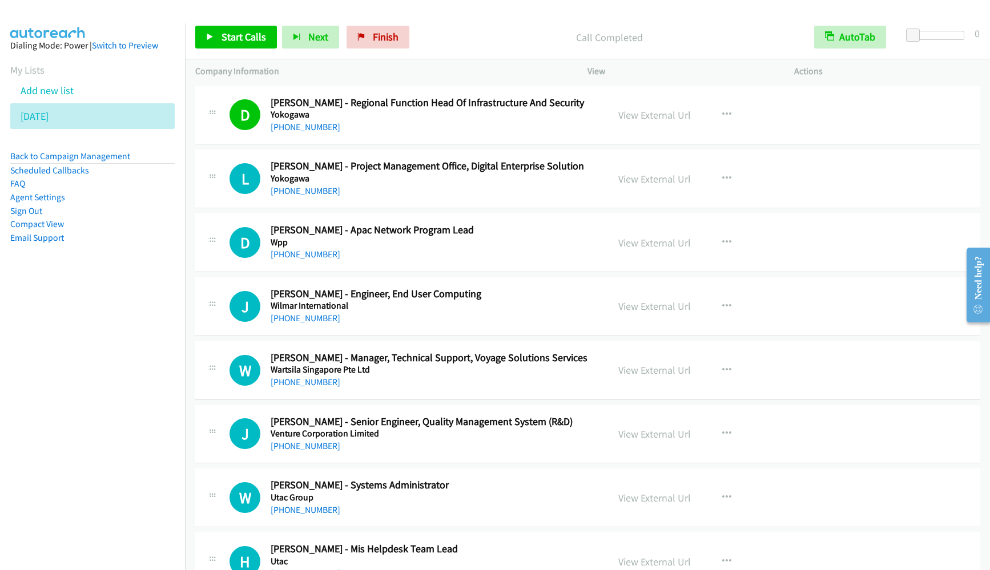
click at [111, 307] on nav "Dialing Mode: Power | Switch to Preview My Lists Add new list [DATE] Back to Ca…" at bounding box center [92, 308] width 185 height 570
click at [240, 38] on span "Start Calls" at bounding box center [243, 36] width 45 height 13
click at [222, 35] on span "Pause" at bounding box center [234, 36] width 26 height 13
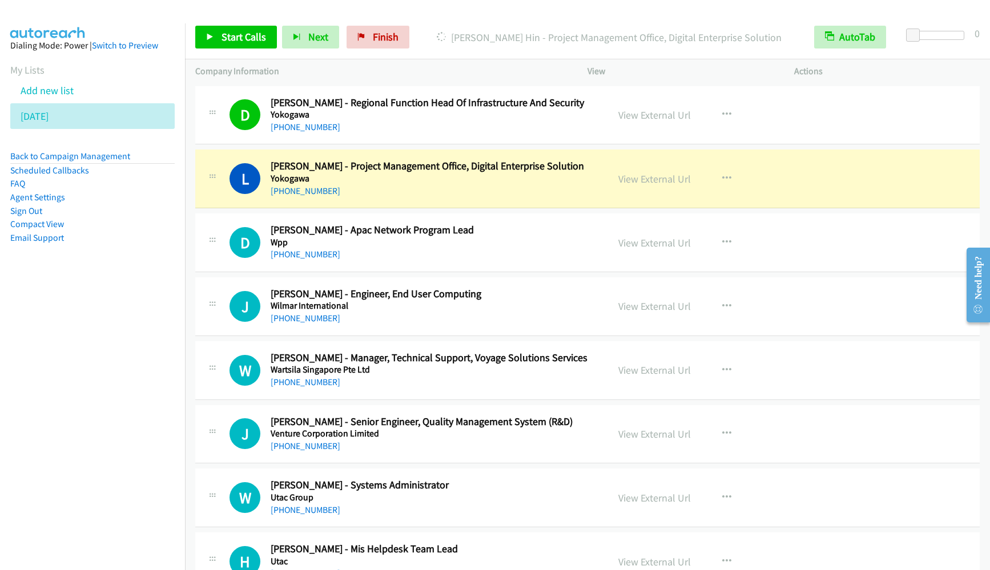
click at [16, 341] on nav "Dialing Mode: Power | Switch to Preview My Lists Add new list [DATE] Back to Ca…" at bounding box center [92, 308] width 185 height 570
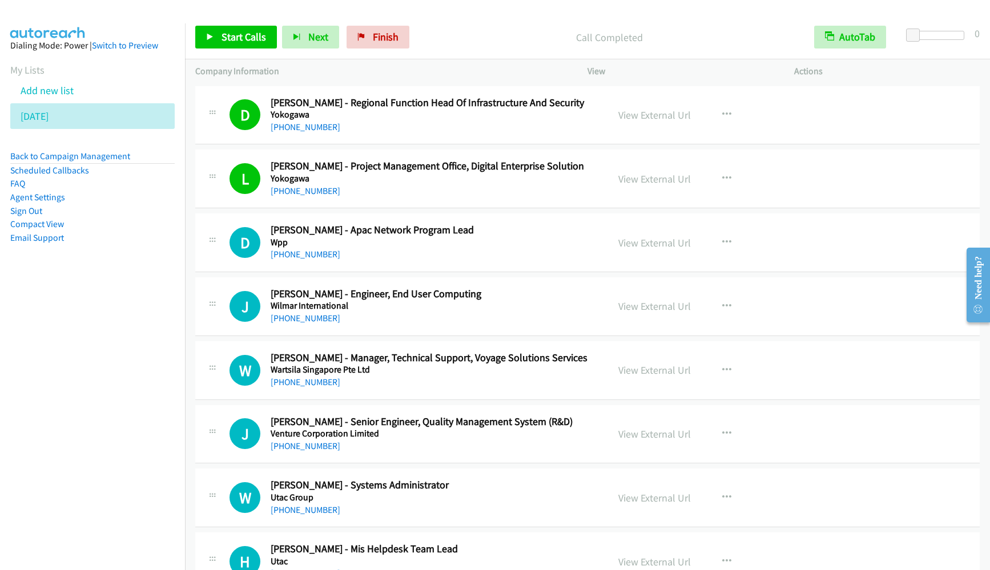
click at [112, 357] on nav "Dialing Mode: Power | Switch to Preview My Lists Add new list [DATE] Back to Ca…" at bounding box center [92, 308] width 185 height 570
click at [62, 397] on nav "Dialing Mode: Power | Switch to Preview My Lists Add new list [DATE] Back to Ca…" at bounding box center [92, 308] width 185 height 570
click at [239, 39] on span "Start Calls" at bounding box center [243, 36] width 45 height 13
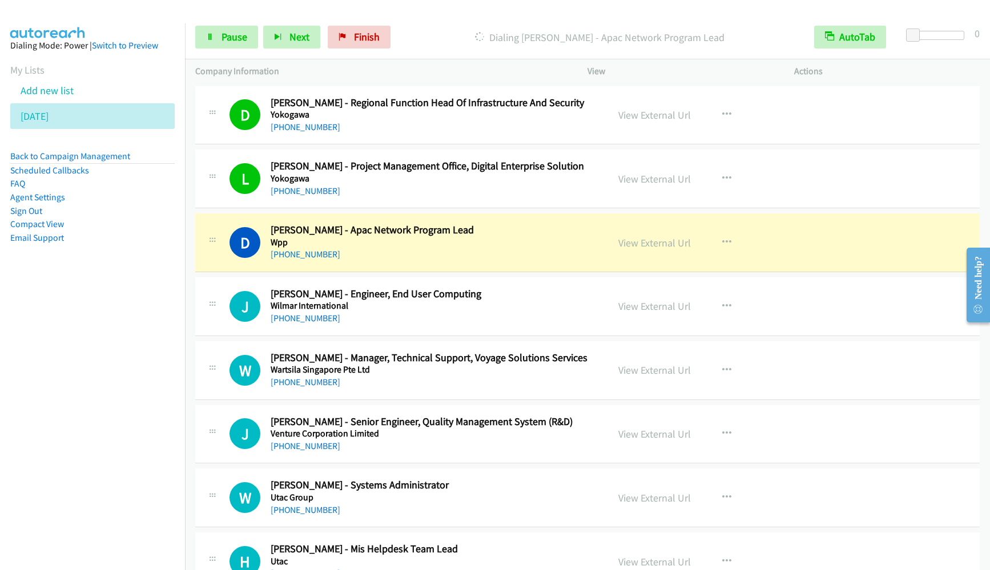
click at [83, 325] on nav "Dialing Mode: Power | Switch to Preview My Lists Add new list [DATE] Back to Ca…" at bounding box center [92, 308] width 185 height 570
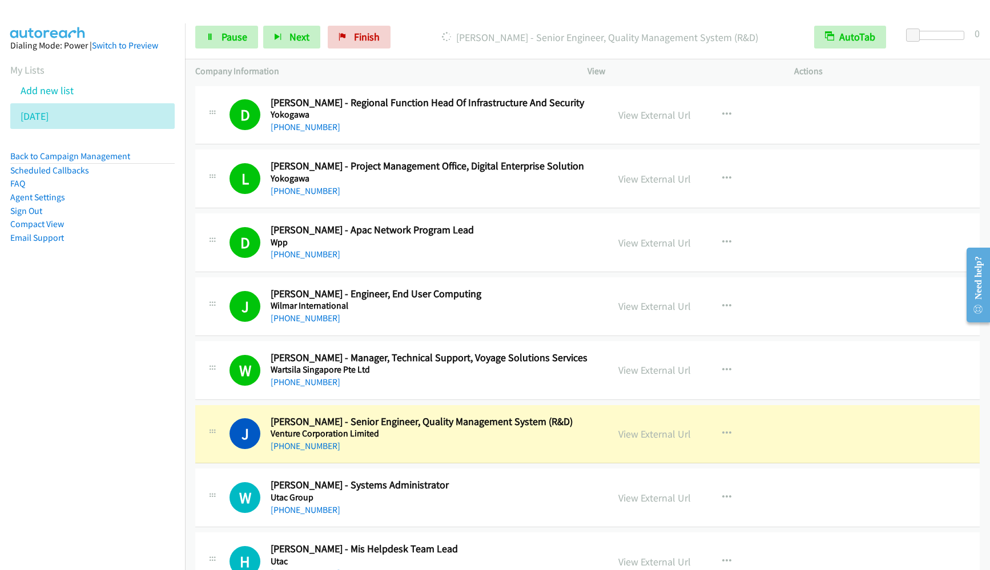
click at [79, 338] on nav "Dialing Mode: Power | Switch to Preview My Lists Add new list [DATE] Back to Ca…" at bounding box center [92, 308] width 185 height 570
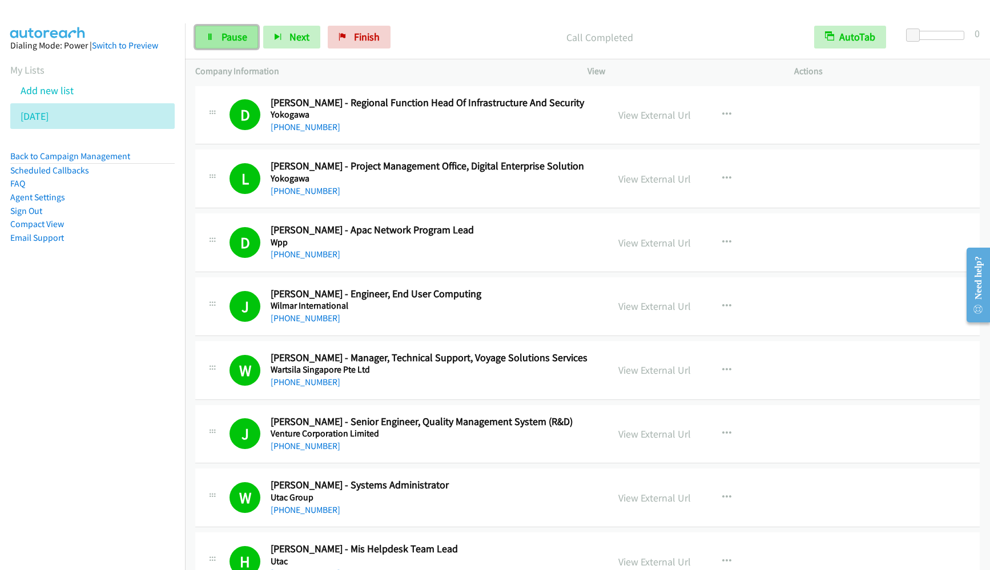
click at [224, 34] on span "Pause" at bounding box center [234, 36] width 26 height 13
click at [220, 32] on link "Start Calls" at bounding box center [236, 37] width 82 height 23
click at [36, 436] on nav "Dialing Mode: Power | Switch to Preview My Lists Add new list [DATE] Back to Ca…" at bounding box center [92, 308] width 185 height 570
